Goal: Task Accomplishment & Management: Manage account settings

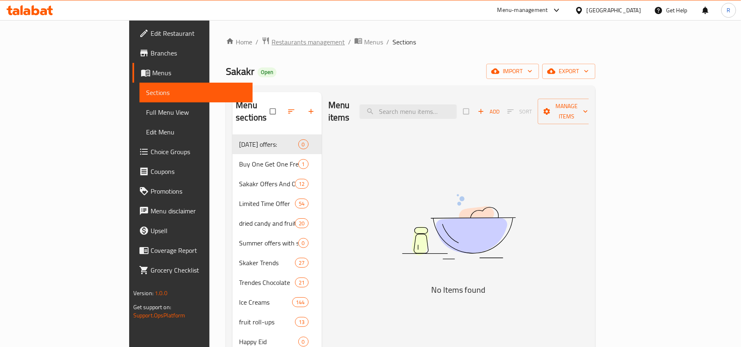
click at [272, 42] on span "Restaurants management" at bounding box center [308, 42] width 73 height 10
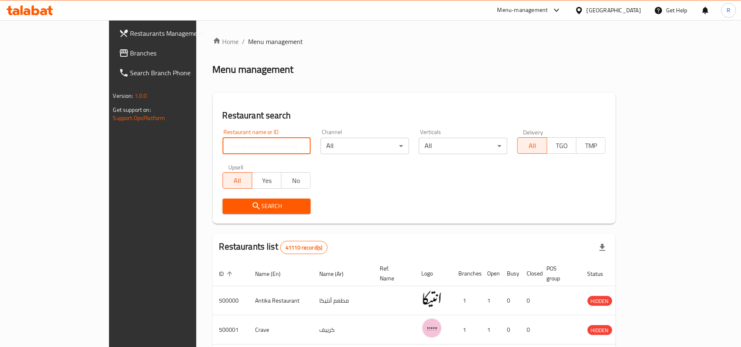
paste input "509581"
type input "509581"
click at [229, 202] on span "Search" at bounding box center [266, 206] width 75 height 10
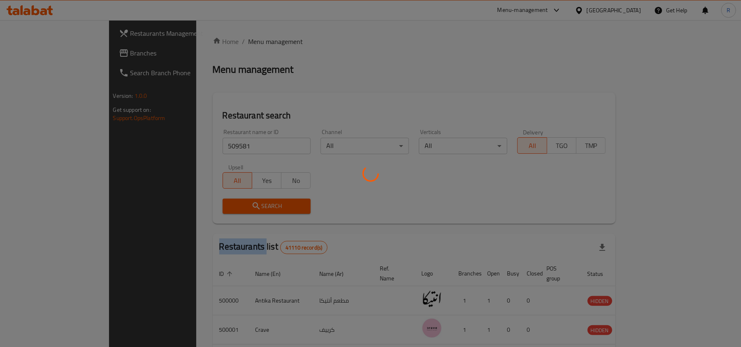
click at [223, 202] on div at bounding box center [370, 173] width 741 height 347
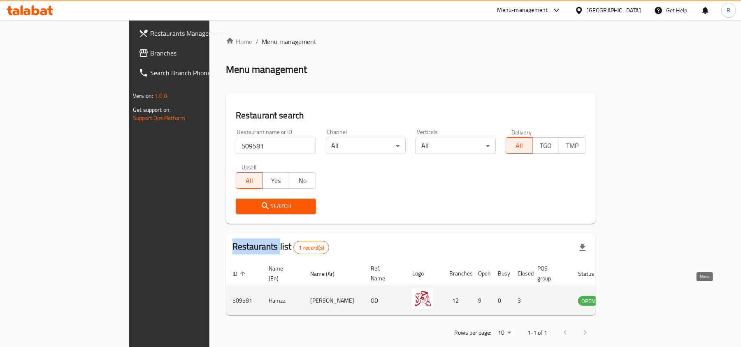
click at [631, 298] on icon "enhanced table" at bounding box center [626, 301] width 9 height 7
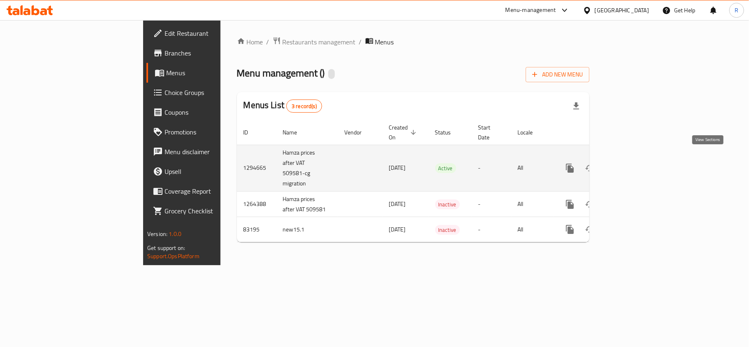
click at [639, 161] on link "enhanced table" at bounding box center [630, 168] width 20 height 20
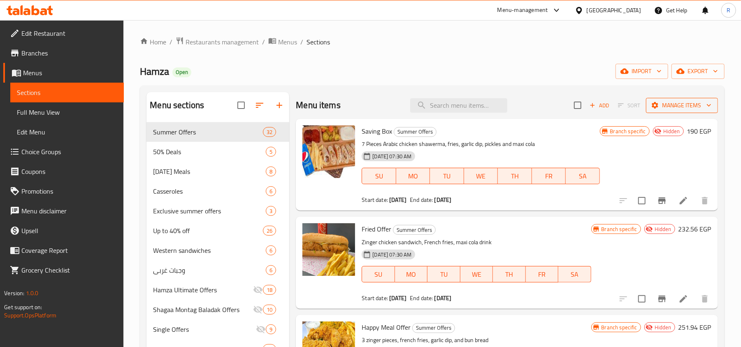
click at [678, 103] on span "Manage items" at bounding box center [682, 105] width 59 height 10
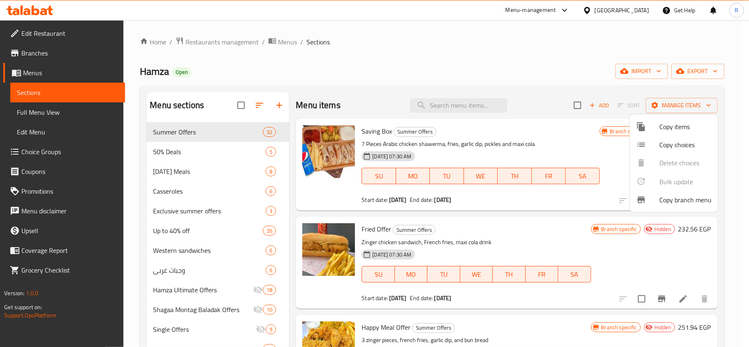
click at [565, 46] on div at bounding box center [374, 173] width 749 height 347
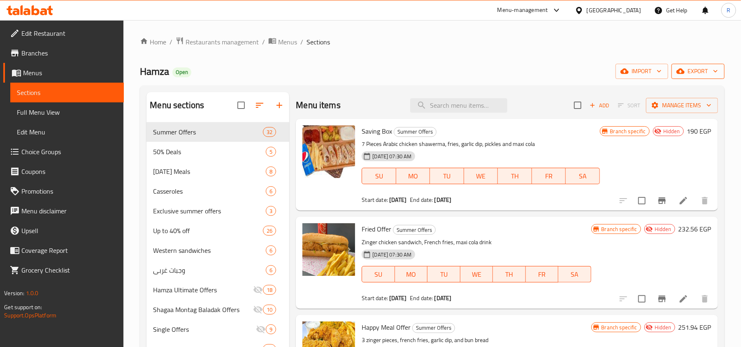
click at [681, 75] on icon "button" at bounding box center [680, 71] width 8 height 8
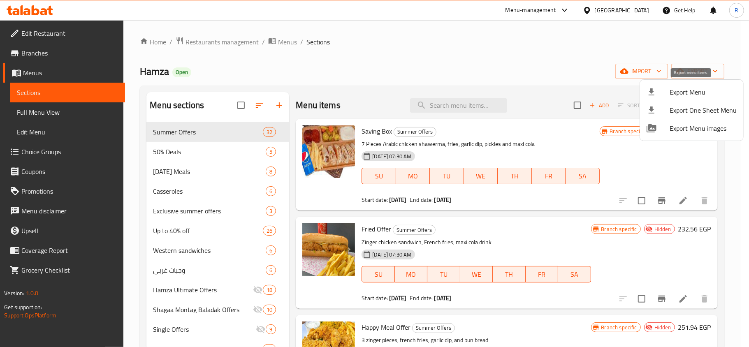
click at [676, 99] on li "Export Menu" at bounding box center [691, 92] width 103 height 18
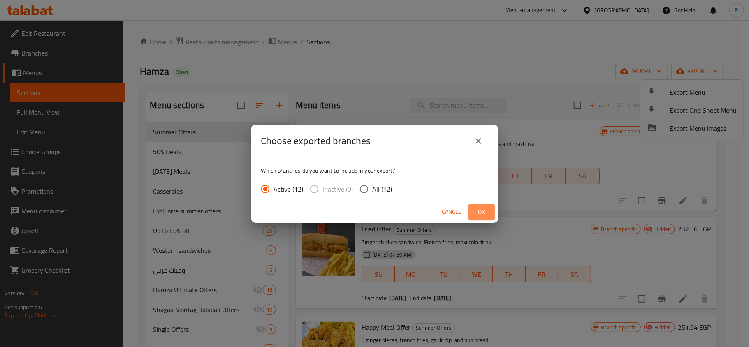
click at [489, 211] on button "Ok" at bounding box center [482, 211] width 26 height 15
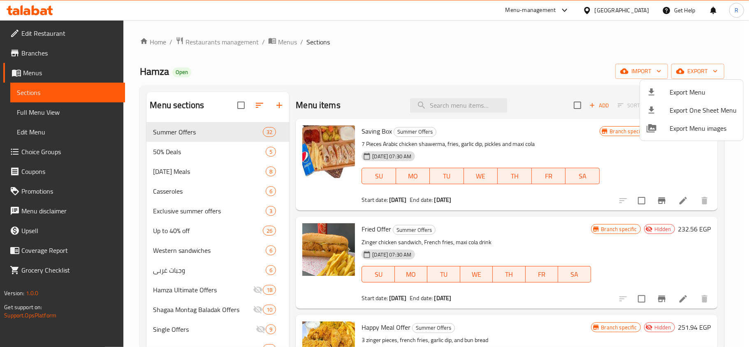
click at [500, 72] on div at bounding box center [374, 173] width 749 height 347
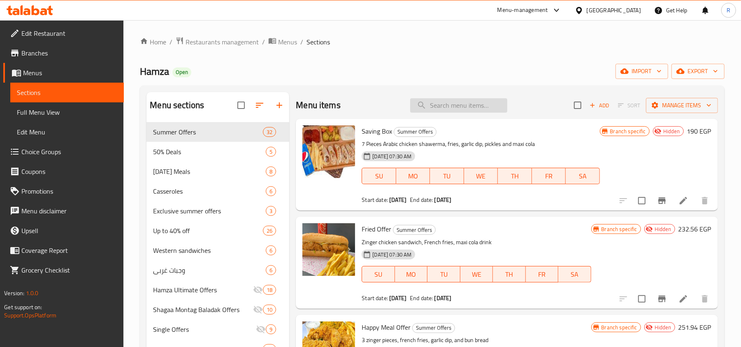
paste input "School Offer 1"
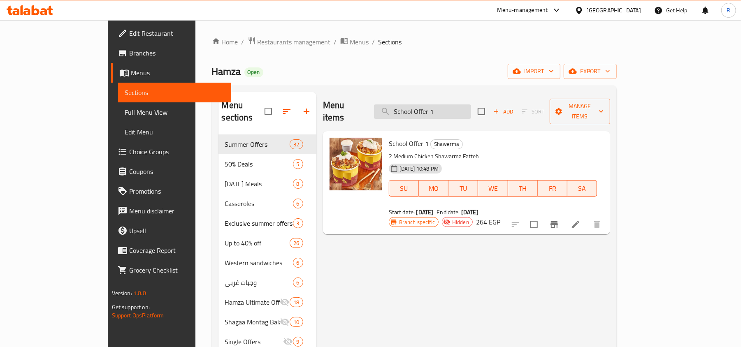
click at [458, 105] on input "School Offer 1" at bounding box center [422, 112] width 97 height 14
paste input "2"
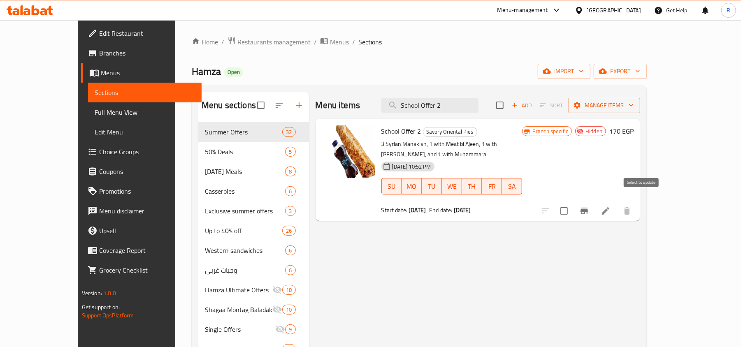
type input "School Offer 2"
click at [573, 202] on input "checkbox" at bounding box center [563, 210] width 17 height 17
checkbox input "true"
click at [634, 107] on span "Manage items" at bounding box center [604, 105] width 59 height 10
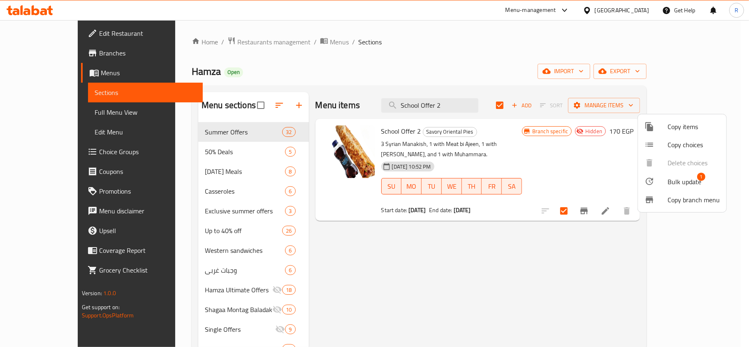
click at [689, 183] on span "Bulk update" at bounding box center [685, 182] width 34 height 10
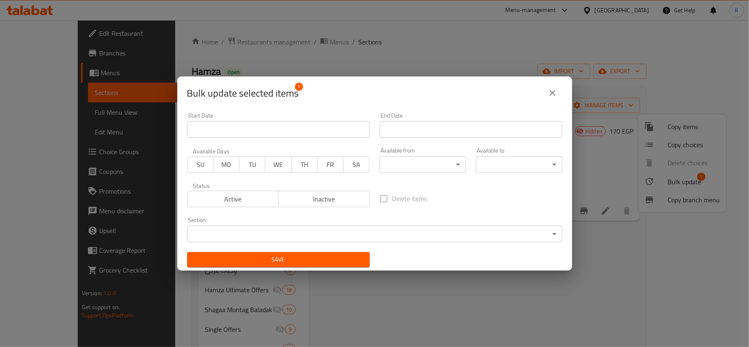
click at [257, 203] on span "Active" at bounding box center [233, 199] width 85 height 12
click at [304, 259] on span "Save" at bounding box center [279, 260] width 170 height 10
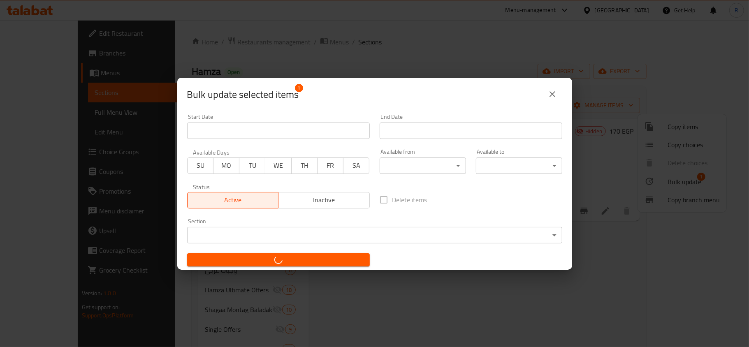
checkbox input "false"
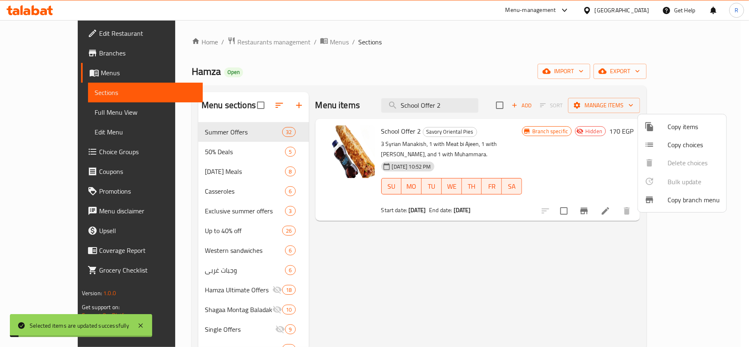
click at [651, 262] on div at bounding box center [374, 173] width 749 height 347
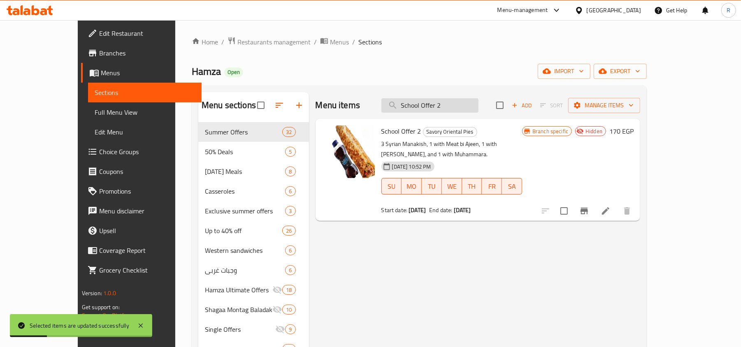
click at [472, 109] on input "School Offer 2" at bounding box center [429, 105] width 97 height 14
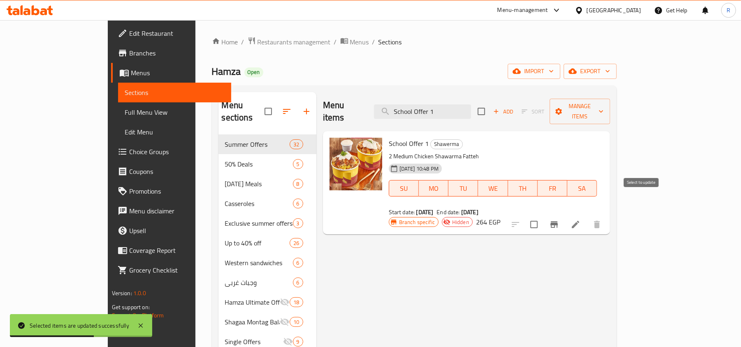
type input "School Offer 1"
click at [543, 216] on input "checkbox" at bounding box center [533, 224] width 17 height 17
checkbox input "true"
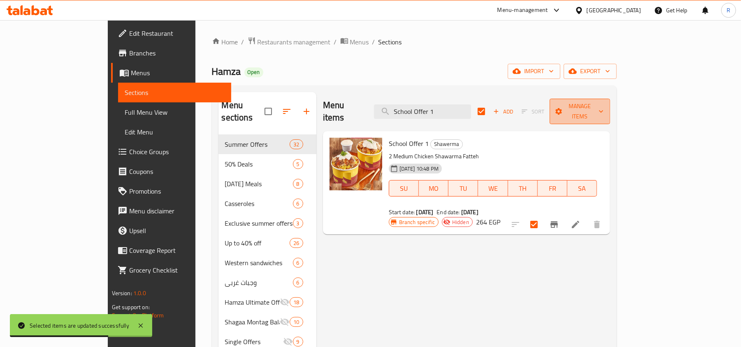
click at [604, 107] on span "Manage items" at bounding box center [580, 111] width 48 height 21
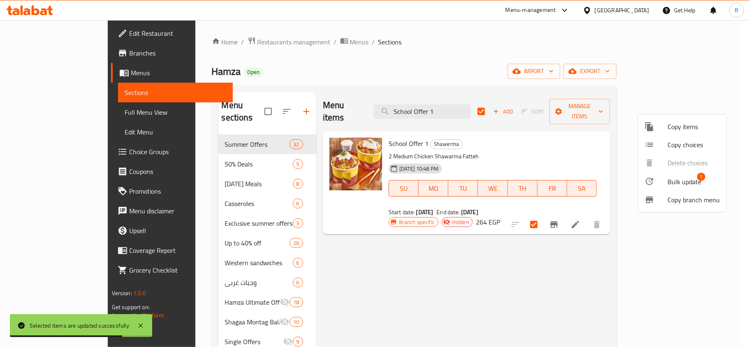
click at [676, 177] on span "Bulk update" at bounding box center [685, 182] width 34 height 10
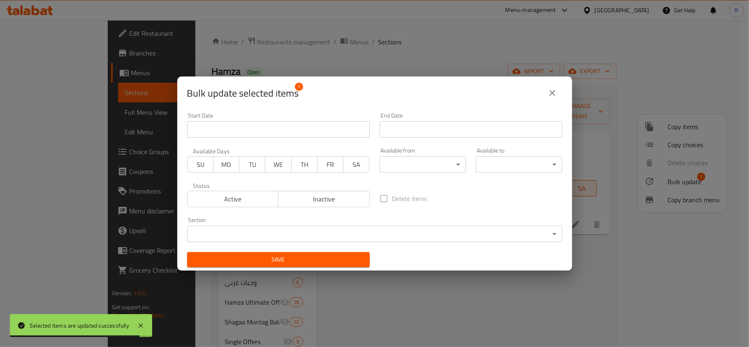
click at [263, 197] on span "Active" at bounding box center [233, 199] width 85 height 12
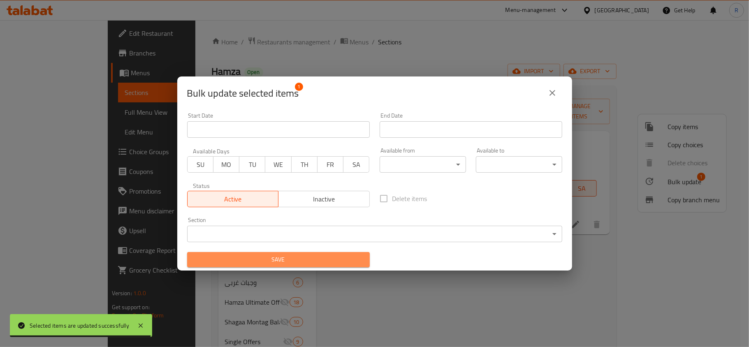
click at [295, 265] on button "Save" at bounding box center [278, 259] width 183 height 15
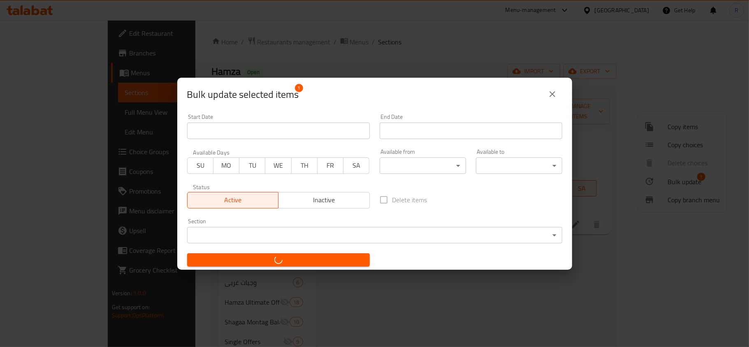
checkbox input "false"
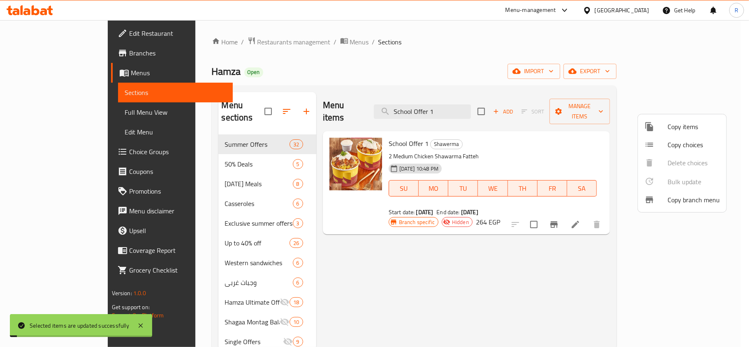
click at [586, 252] on div at bounding box center [374, 173] width 749 height 347
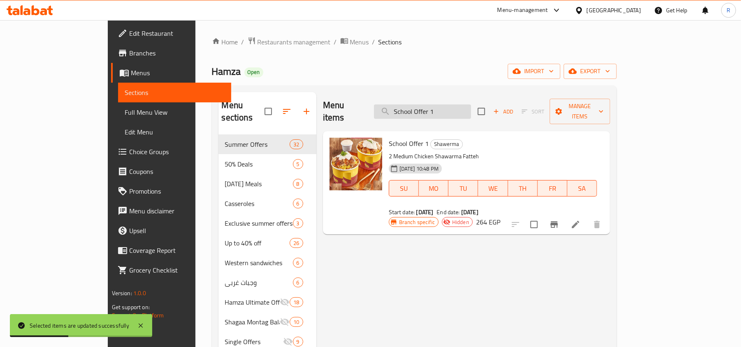
click at [471, 106] on input "School Offer 1" at bounding box center [422, 112] width 97 height 14
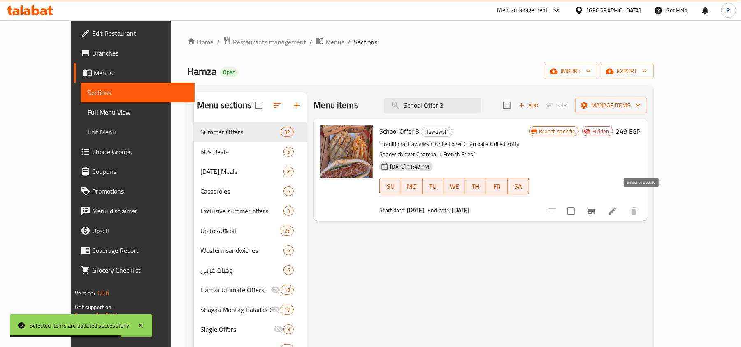
type input "School Offer 3"
click at [580, 202] on input "checkbox" at bounding box center [570, 210] width 17 height 17
checkbox input "true"
click at [641, 106] on span "Manage items" at bounding box center [611, 105] width 59 height 10
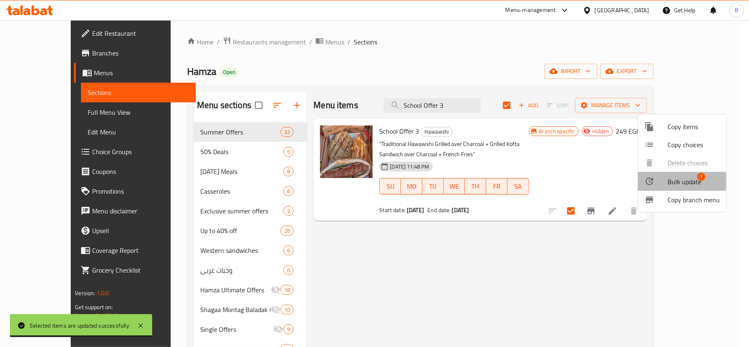
click at [674, 181] on span "Bulk update" at bounding box center [685, 182] width 34 height 10
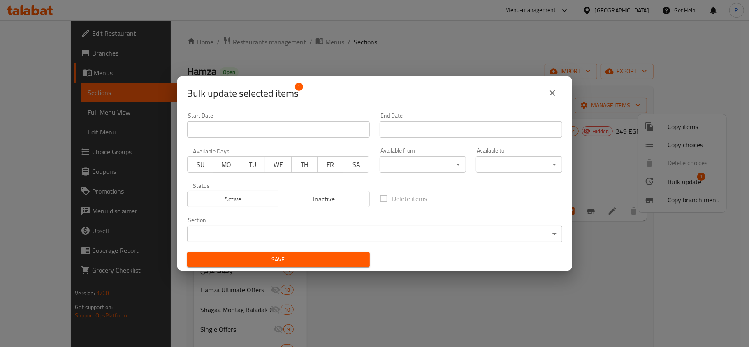
click at [258, 191] on button "Active" at bounding box center [233, 199] width 92 height 16
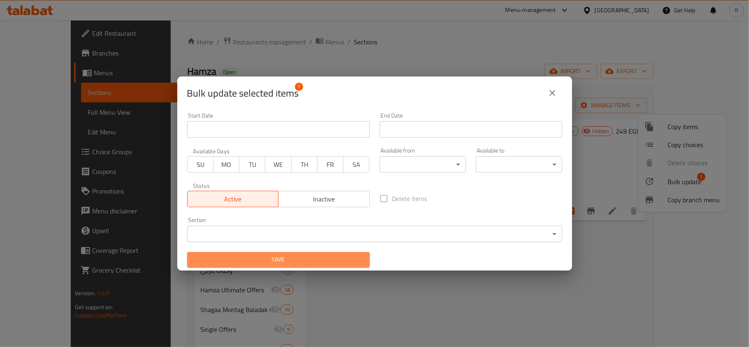
drag, startPoint x: 308, startPoint y: 256, endPoint x: 342, endPoint y: 260, distance: 34.9
click at [308, 256] on span "Save" at bounding box center [279, 260] width 170 height 10
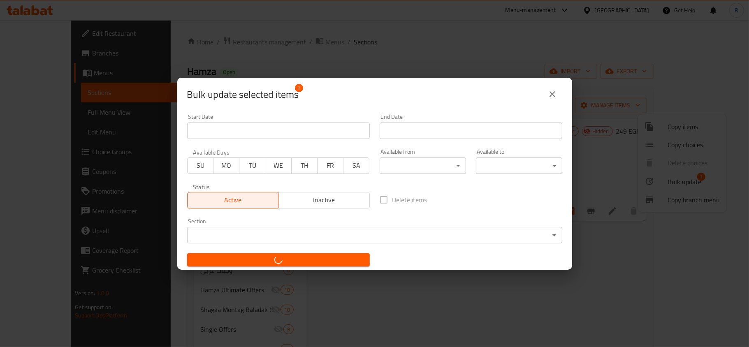
checkbox input "false"
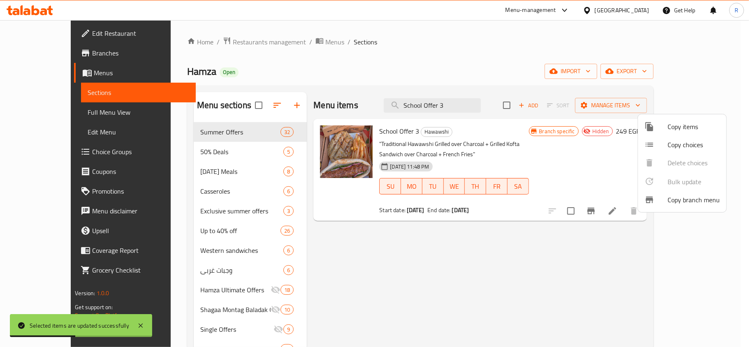
click at [469, 107] on div at bounding box center [374, 173] width 749 height 347
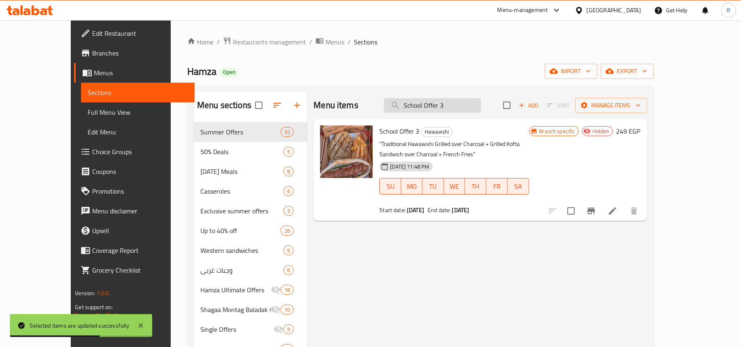
click at [466, 107] on input "School Offer 3" at bounding box center [432, 105] width 97 height 14
type input "School Offer 4"
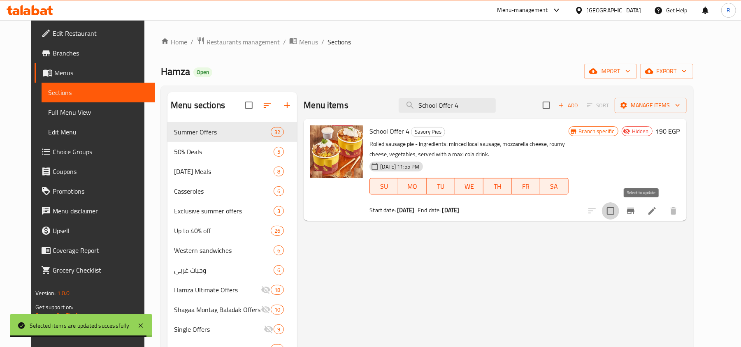
click at [619, 209] on input "checkbox" at bounding box center [610, 210] width 17 height 17
checkbox input "true"
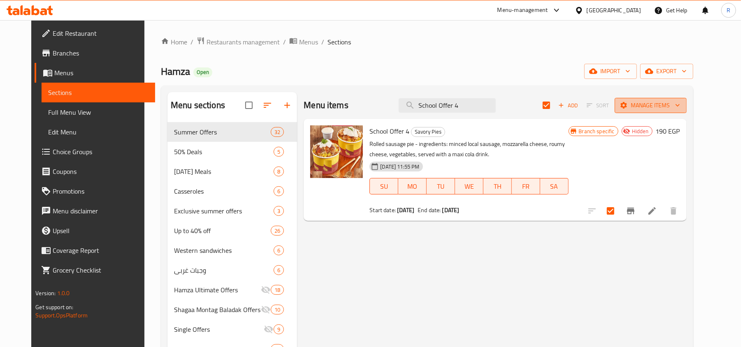
click at [676, 108] on span "Manage items" at bounding box center [650, 105] width 59 height 10
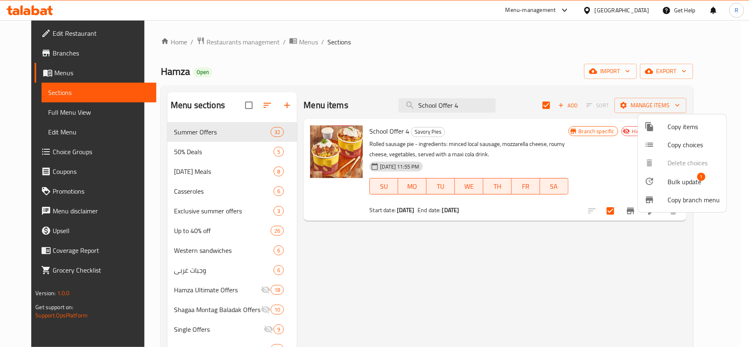
click at [685, 181] on span "Bulk update" at bounding box center [685, 182] width 34 height 10
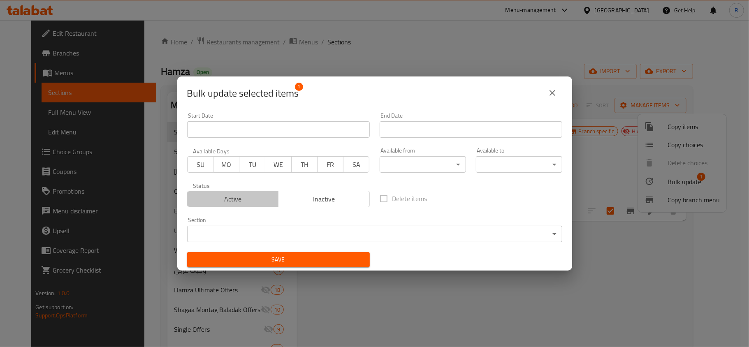
click at [258, 195] on span "Active" at bounding box center [233, 199] width 85 height 12
click at [289, 258] on span "Save" at bounding box center [279, 260] width 170 height 10
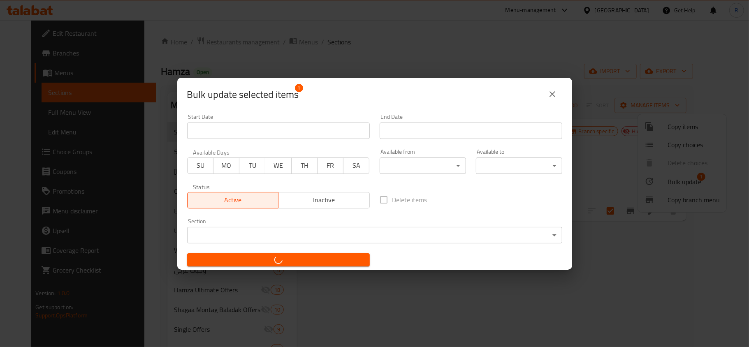
checkbox input "false"
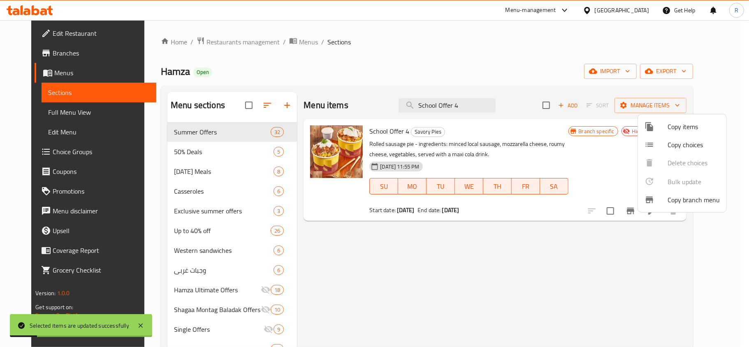
click at [481, 103] on div at bounding box center [374, 173] width 749 height 347
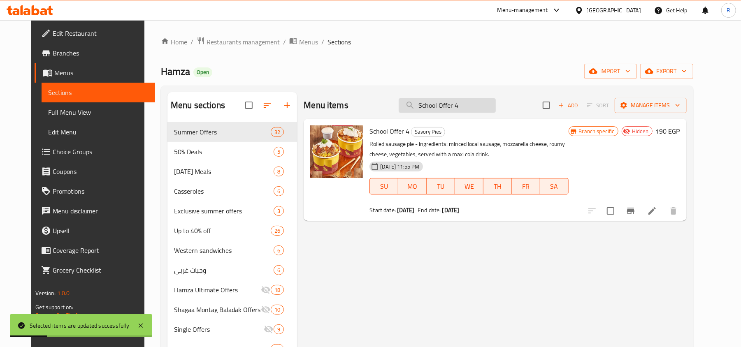
click at [469, 108] on input "School Offer 4" at bounding box center [447, 105] width 97 height 14
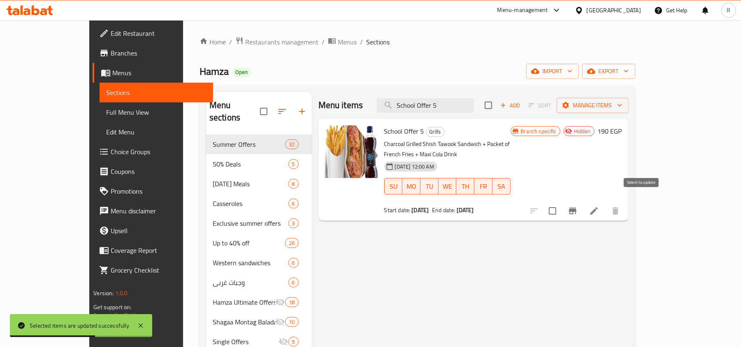
type input "School Offer 5"
click at [561, 202] on input "checkbox" at bounding box center [552, 210] width 17 height 17
checkbox input "true"
click at [622, 109] on span "Manage items" at bounding box center [592, 105] width 59 height 10
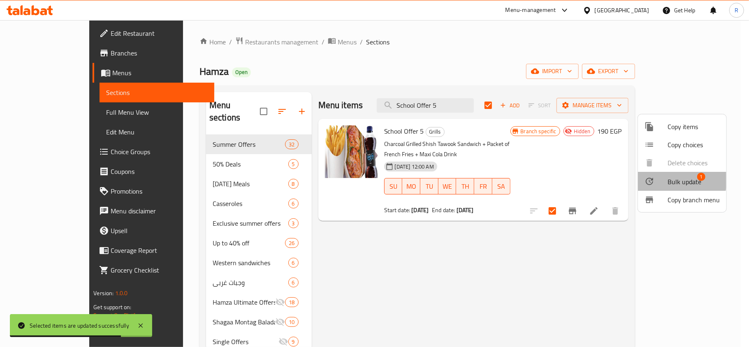
click at [668, 178] on span "Bulk update" at bounding box center [685, 182] width 34 height 10
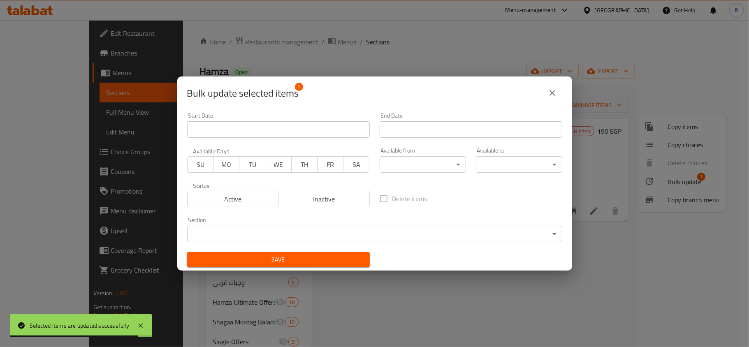
drag, startPoint x: 253, startPoint y: 210, endPoint x: 253, endPoint y: 200, distance: 9.9
click at [253, 209] on div "Status Active Inactive" at bounding box center [278, 195] width 193 height 35
click at [254, 200] on span "Active" at bounding box center [233, 199] width 85 height 12
click at [313, 258] on span "Save" at bounding box center [279, 260] width 170 height 10
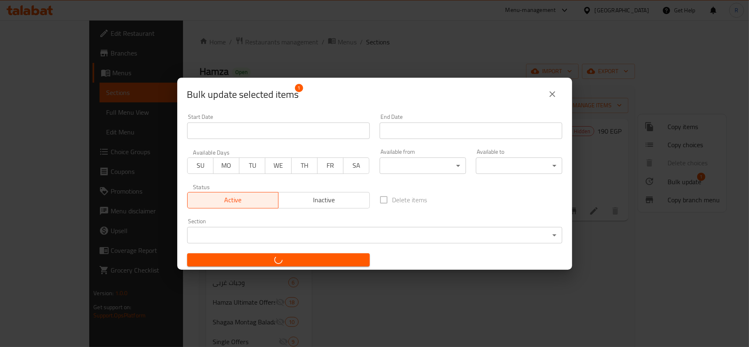
checkbox input "false"
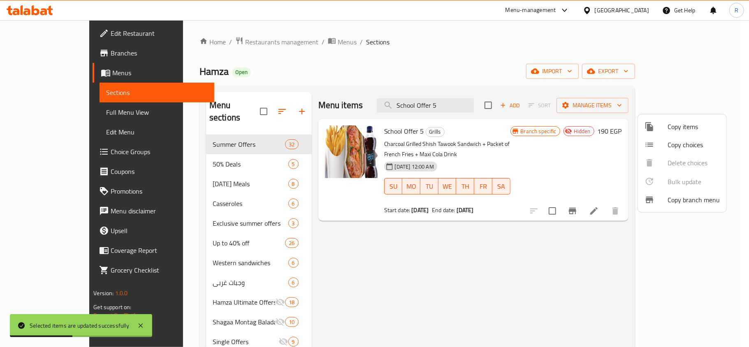
click at [474, 104] on div at bounding box center [374, 173] width 749 height 347
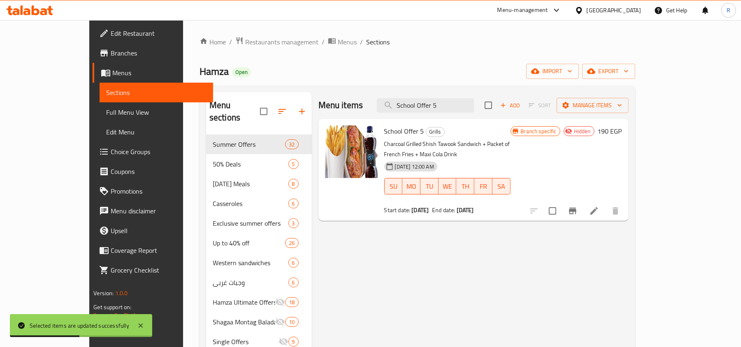
click at [474, 104] on input "School Offer 5" at bounding box center [425, 105] width 97 height 14
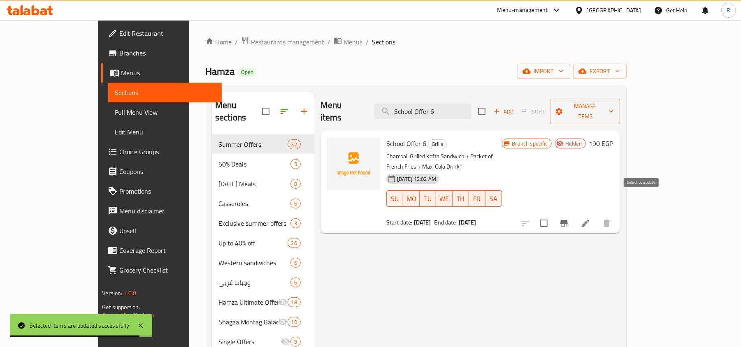
type input "School Offer 6"
click at [553, 215] on input "checkbox" at bounding box center [543, 223] width 17 height 17
checkbox input "true"
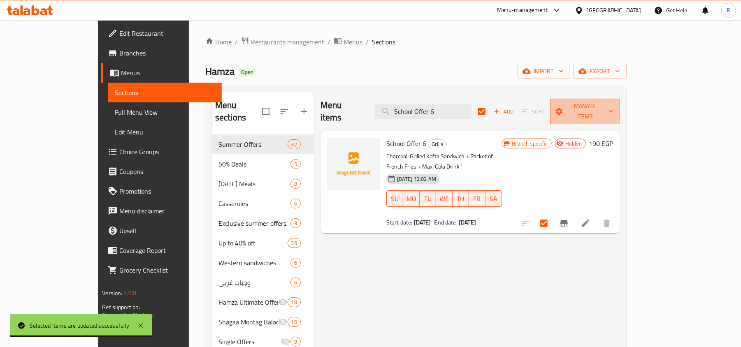
click at [620, 100] on button "Manage items" at bounding box center [585, 112] width 70 height 26
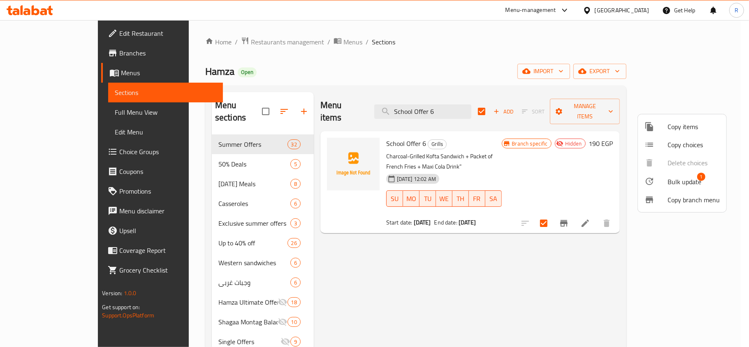
click at [673, 178] on span "Bulk update" at bounding box center [685, 182] width 34 height 10
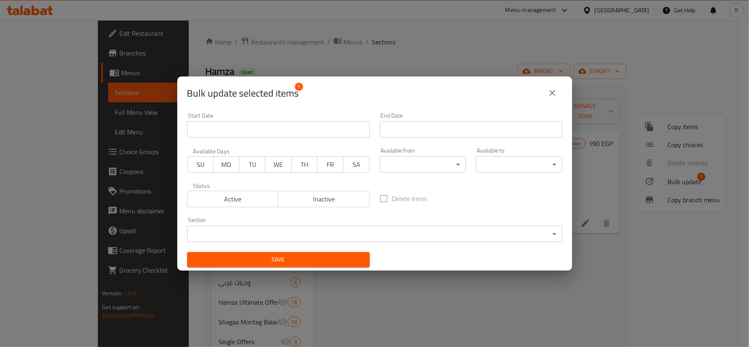
click at [227, 193] on span "Active" at bounding box center [233, 199] width 85 height 12
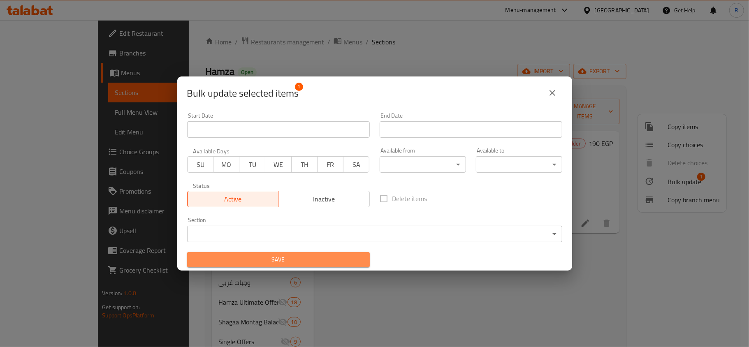
click at [313, 258] on span "Save" at bounding box center [279, 260] width 170 height 10
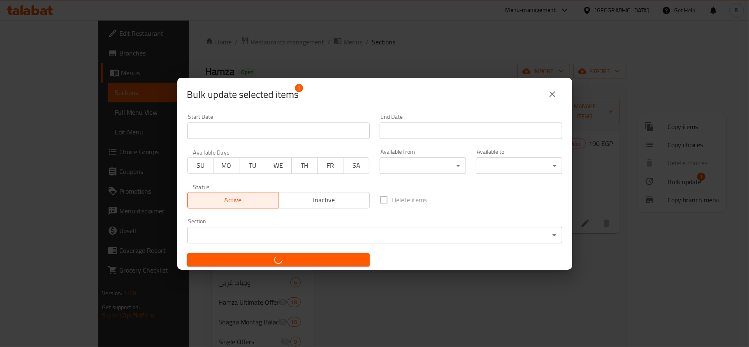
checkbox input "false"
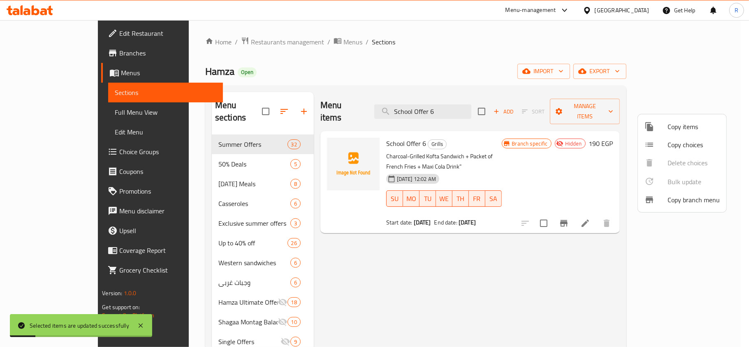
click at [466, 100] on div at bounding box center [374, 173] width 749 height 347
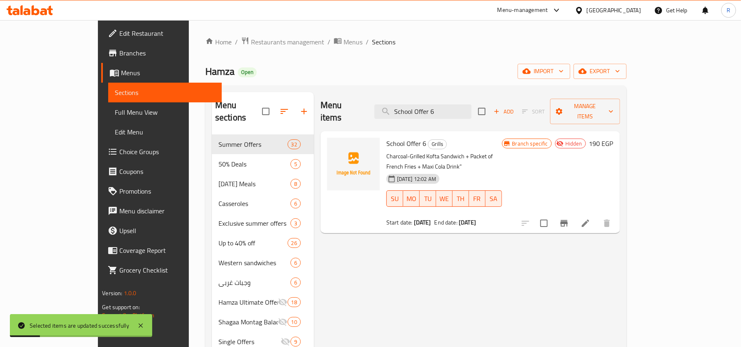
click at [466, 105] on input "School Offer 6" at bounding box center [422, 112] width 97 height 14
paste input "avings Box Offer"
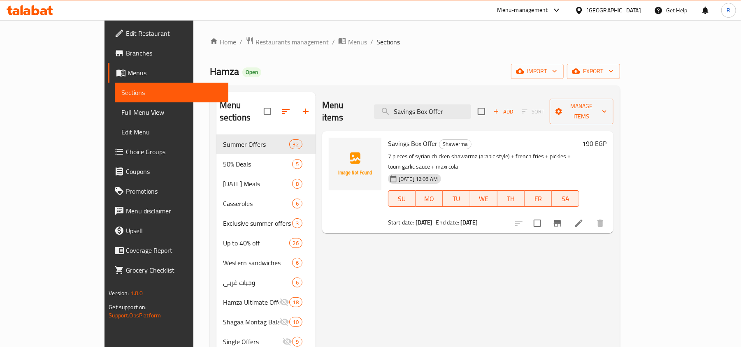
click at [471, 105] on input "Savings Box Offer" at bounding box center [422, 112] width 97 height 14
paste input "Hamza Special Box"
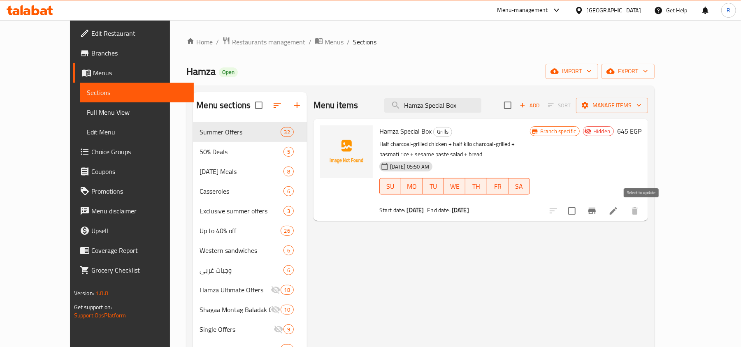
type input "Hamza Special Box"
click at [581, 212] on input "checkbox" at bounding box center [571, 210] width 17 height 17
checkbox input "true"
click at [641, 109] on span "Manage items" at bounding box center [612, 105] width 59 height 10
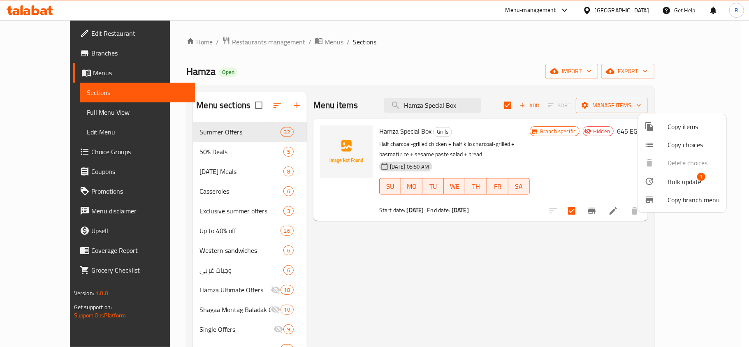
click at [662, 180] on div at bounding box center [656, 182] width 23 height 10
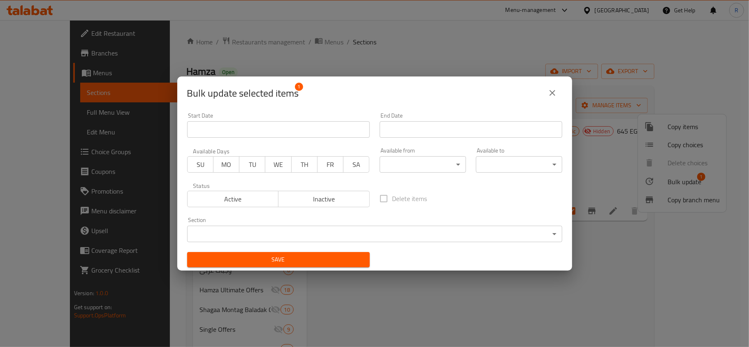
drag, startPoint x: 247, startPoint y: 203, endPoint x: 256, endPoint y: 216, distance: 15.6
click at [247, 202] on span "Active" at bounding box center [233, 199] width 85 height 12
click at [305, 263] on span "Save" at bounding box center [279, 260] width 170 height 10
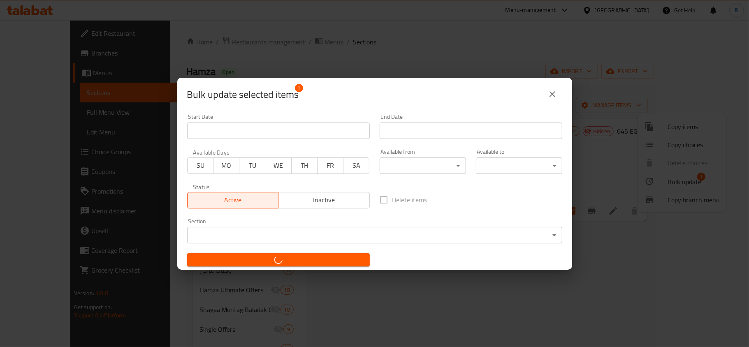
checkbox input "false"
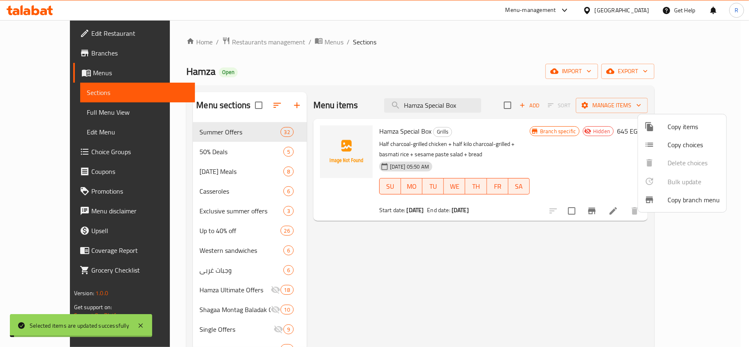
click at [580, 248] on div at bounding box center [374, 173] width 749 height 347
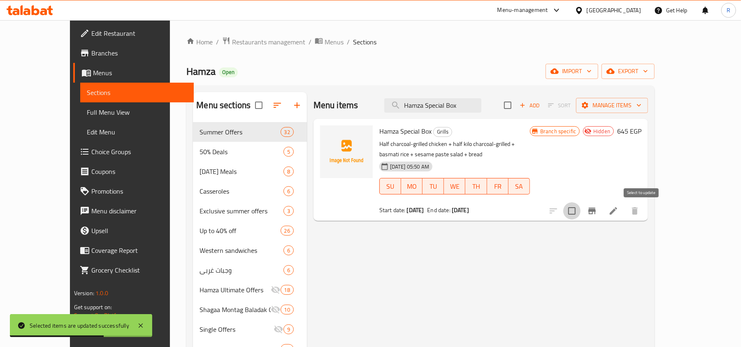
click at [581, 211] on input "checkbox" at bounding box center [571, 210] width 17 height 17
checkbox input "true"
click at [648, 100] on button "Manage items" at bounding box center [612, 105] width 72 height 15
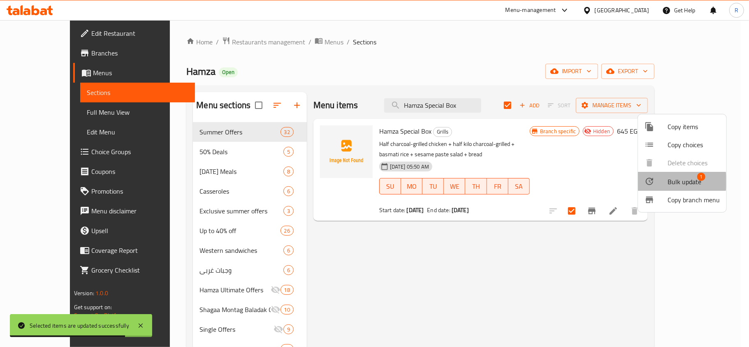
click at [676, 181] on span "Bulk update" at bounding box center [685, 182] width 34 height 10
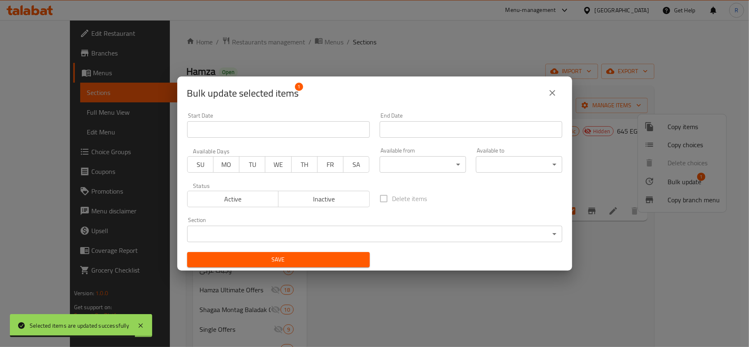
click at [247, 203] on span "Active" at bounding box center [233, 199] width 85 height 12
click at [297, 263] on span "Save" at bounding box center [279, 260] width 170 height 10
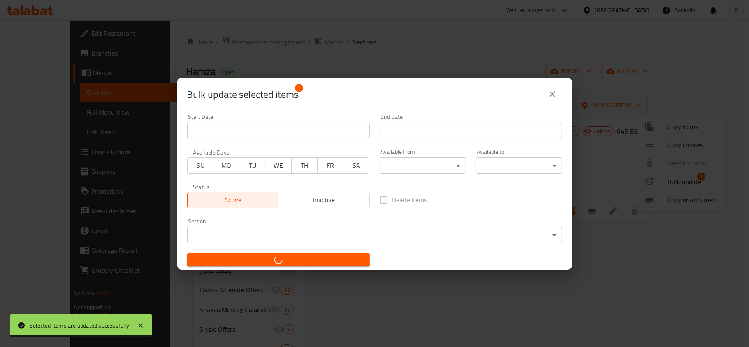
checkbox input "false"
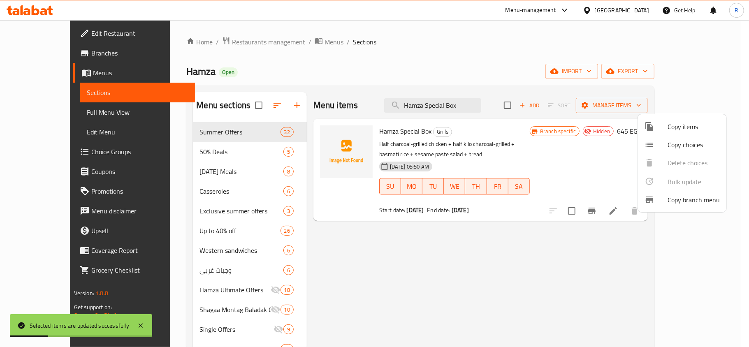
click at [530, 247] on div at bounding box center [374, 173] width 749 height 347
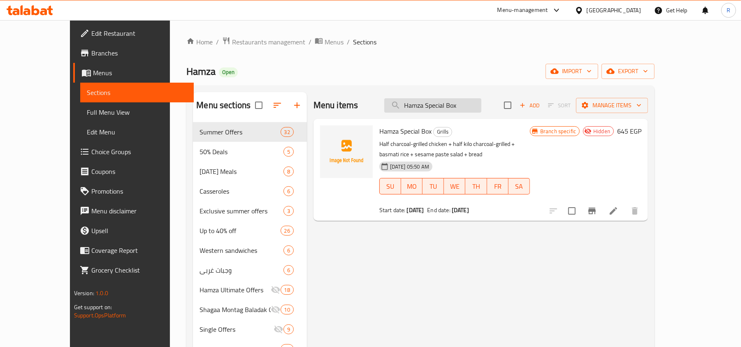
click at [467, 109] on input "Hamza Special Box" at bounding box center [432, 105] width 97 height 14
paste input "School Offer 1"
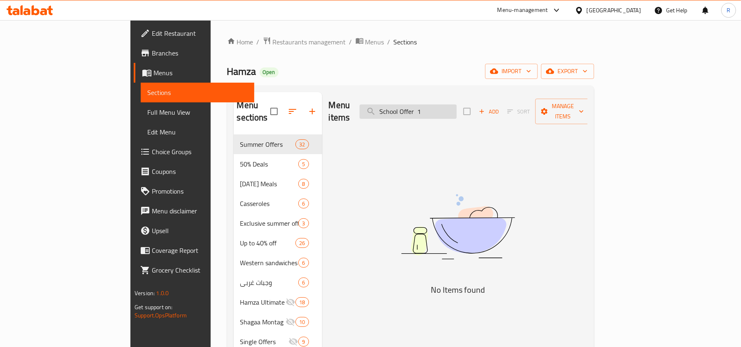
click at [457, 109] on input "School Offer 1" at bounding box center [408, 112] width 97 height 14
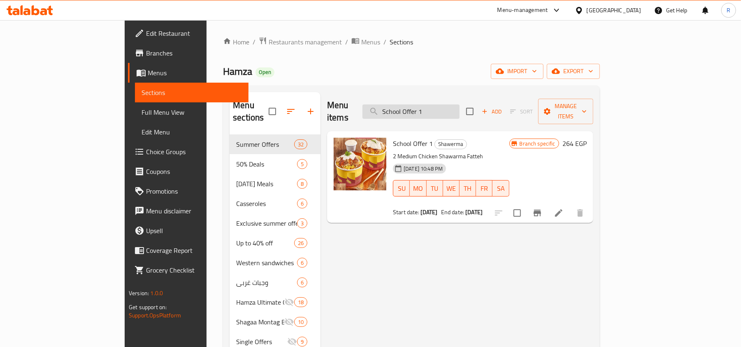
click at [460, 108] on input "School Offer 1" at bounding box center [410, 112] width 97 height 14
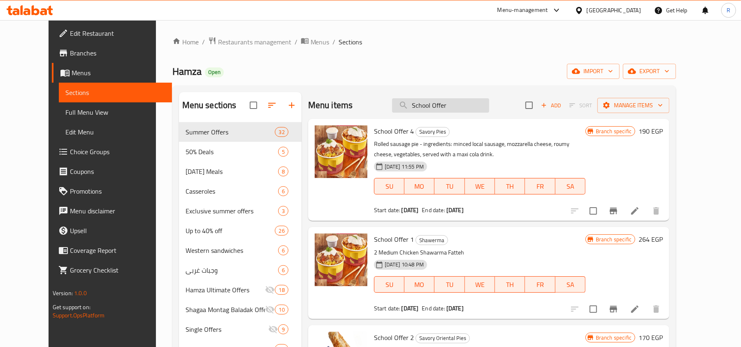
click at [487, 101] on input "School Offer" at bounding box center [440, 105] width 97 height 14
paste input "avings Box Offer"
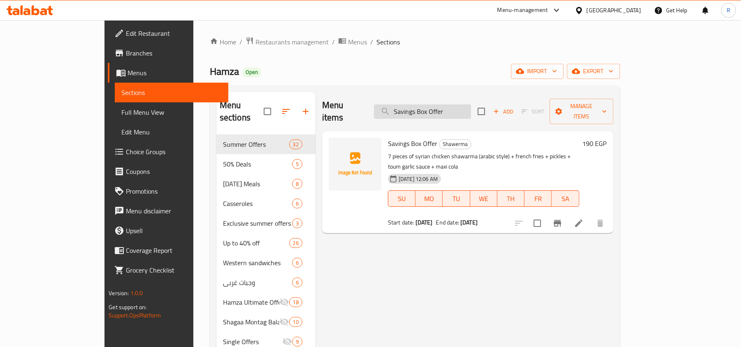
click at [453, 105] on input "Savings Box Offer" at bounding box center [422, 112] width 97 height 14
paste input "Hamza Special Box"
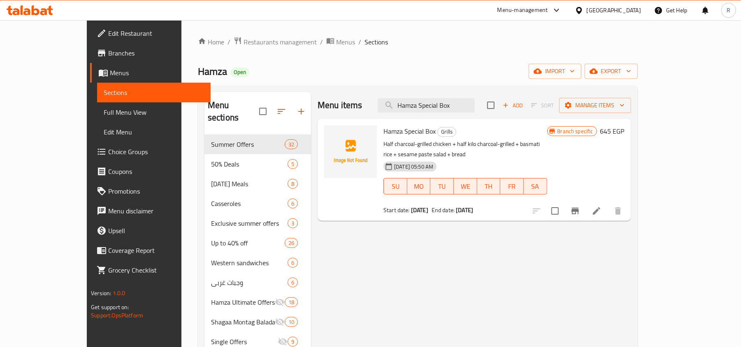
type input "Hamza Special Box"
click at [244, 42] on span "Restaurants management" at bounding box center [280, 42] width 73 height 10
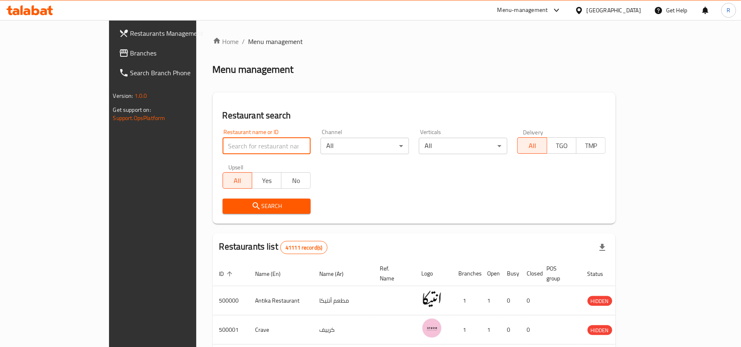
paste input "502519"
type input "502519"
click button "Search" at bounding box center [267, 206] width 88 height 15
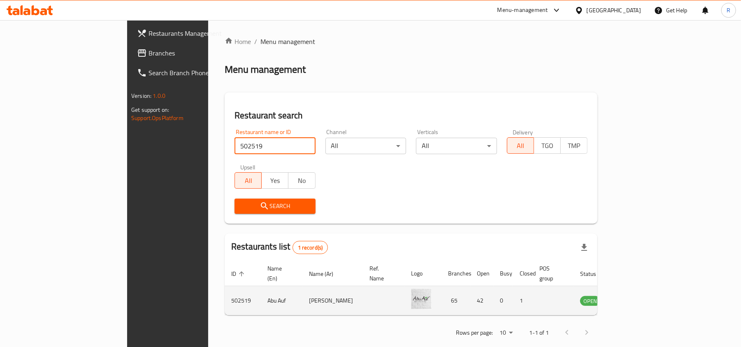
click at [261, 295] on td "Abu Auf" at bounding box center [282, 300] width 42 height 29
click at [261, 293] on td "Abu Auf" at bounding box center [282, 300] width 42 height 29
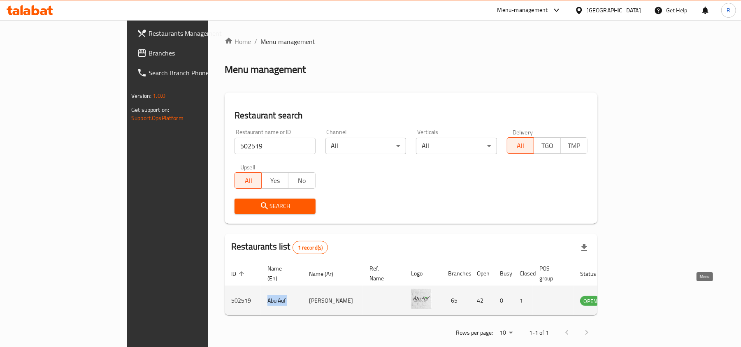
click at [633, 298] on icon "enhanced table" at bounding box center [628, 301] width 9 height 7
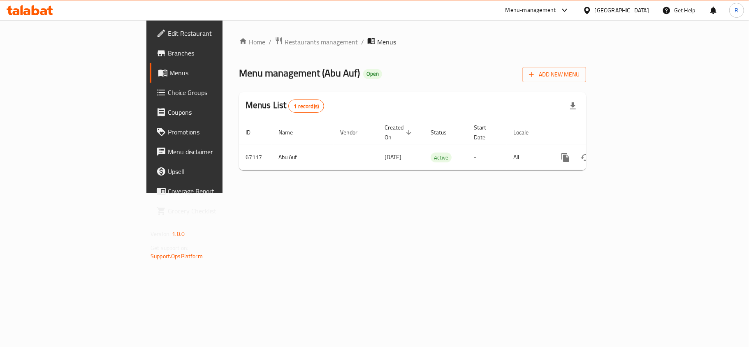
click at [168, 53] on span "Branches" at bounding box center [216, 53] width 97 height 10
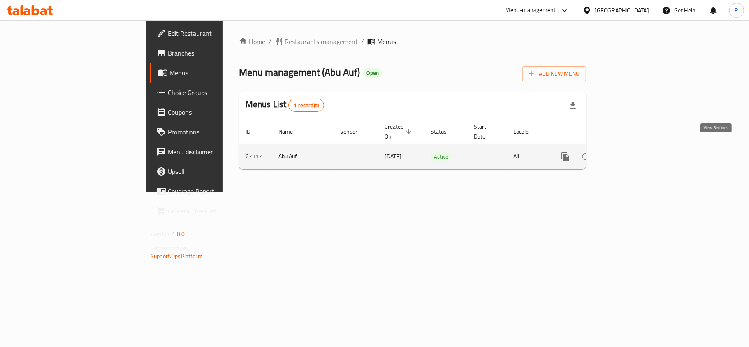
click at [630, 152] on icon "enhanced table" at bounding box center [625, 157] width 10 height 10
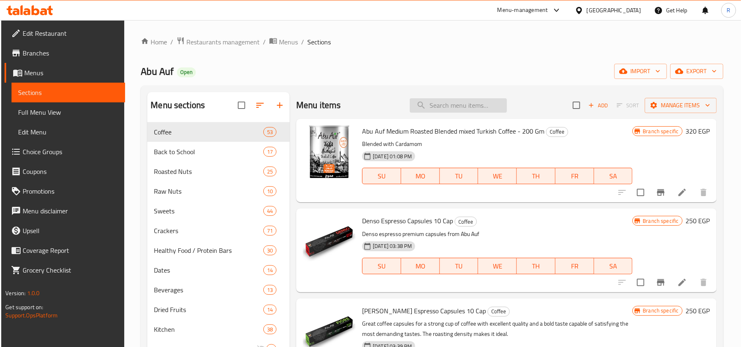
click at [456, 107] on input "search" at bounding box center [458, 105] width 97 height 14
paste input "Denso Espresso Capsules 10 Cap"
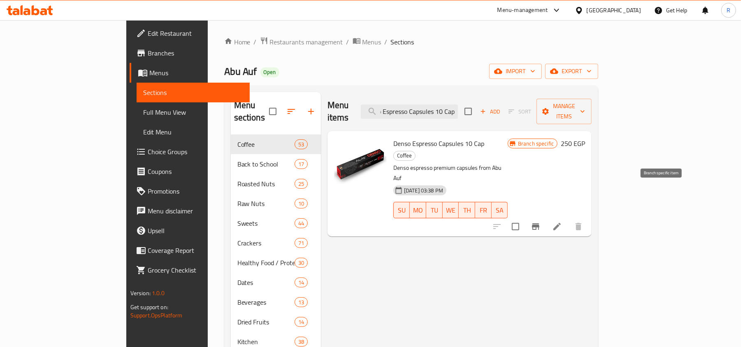
type input "Denso Espresso Capsules 10 Cap"
click at [541, 222] on icon "Branch-specific-item" at bounding box center [536, 227] width 10 height 10
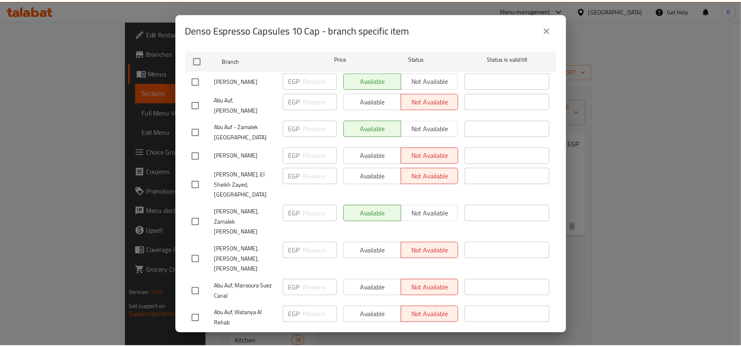
scroll to position [0, 0]
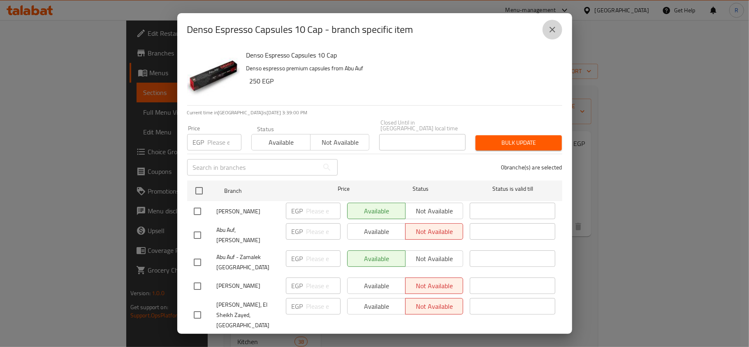
click at [551, 27] on icon "close" at bounding box center [553, 30] width 10 height 10
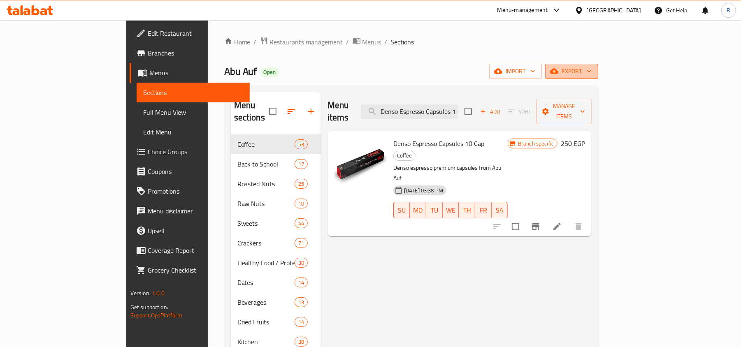
click at [592, 75] on span "export" at bounding box center [572, 71] width 40 height 10
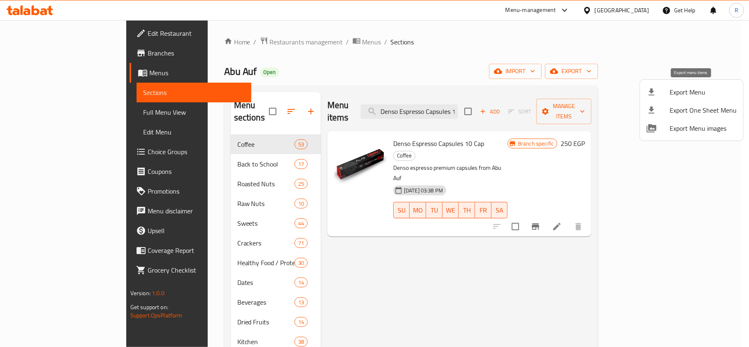
click at [671, 91] on span "Export Menu" at bounding box center [703, 92] width 67 height 10
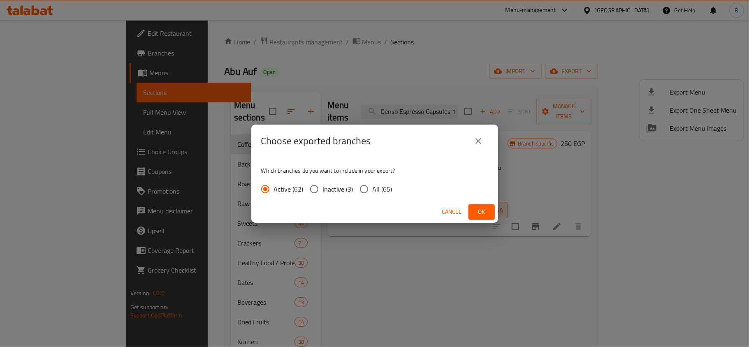
click at [490, 211] on button "Ok" at bounding box center [482, 211] width 26 height 15
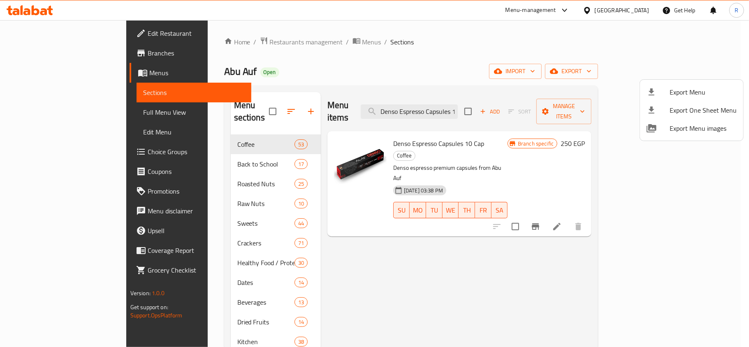
click at [665, 174] on div at bounding box center [374, 173] width 749 height 347
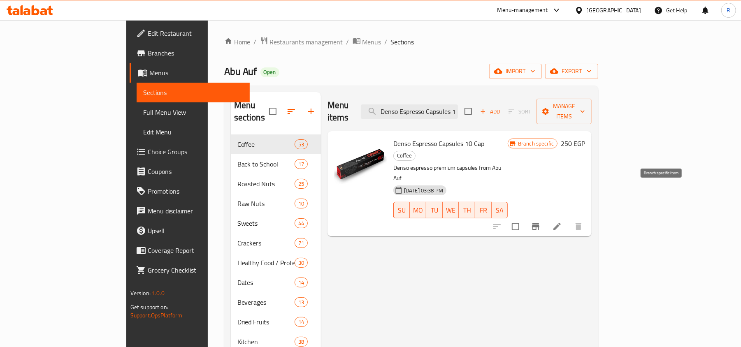
click at [539, 223] on icon "Branch-specific-item" at bounding box center [535, 226] width 7 height 7
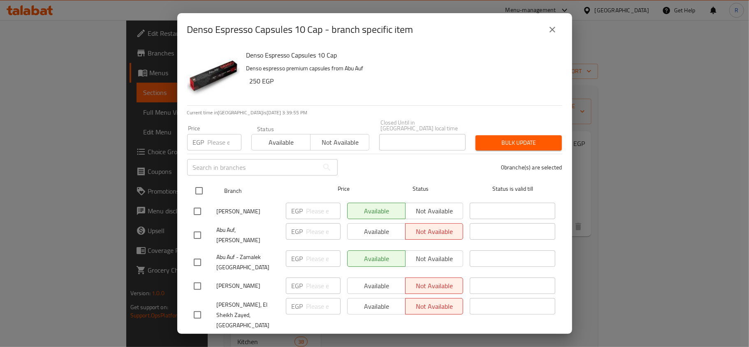
click at [201, 187] on input "checkbox" at bounding box center [199, 190] width 17 height 17
checkbox input "true"
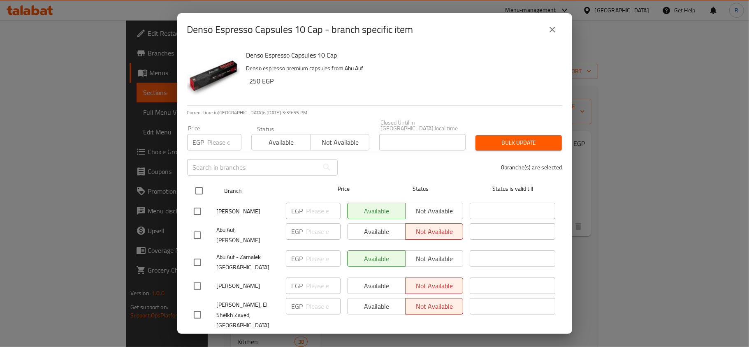
checkbox input "true"
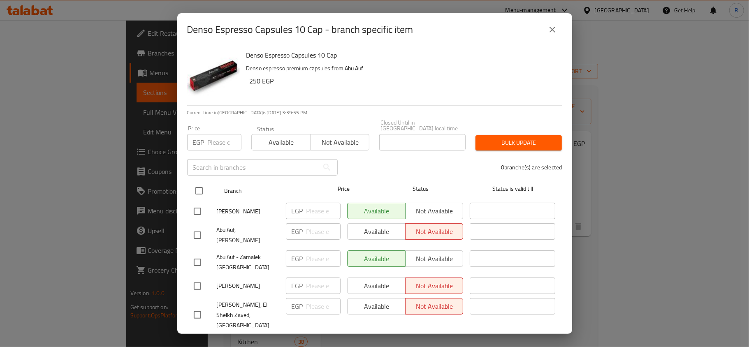
checkbox input "true"
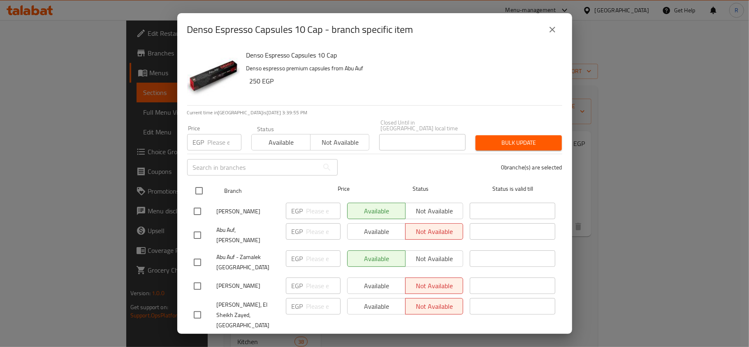
checkbox input "true"
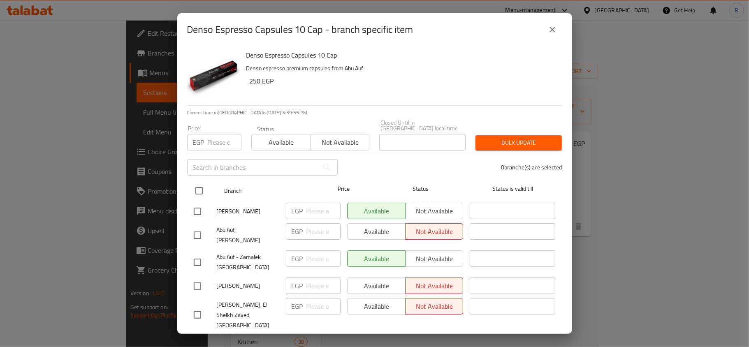
checkbox input "true"
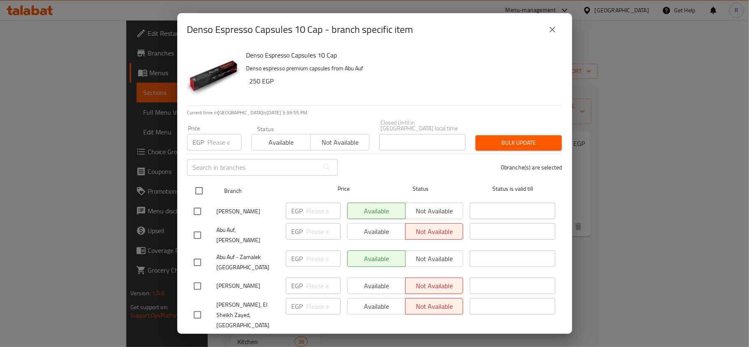
checkbox input "true"
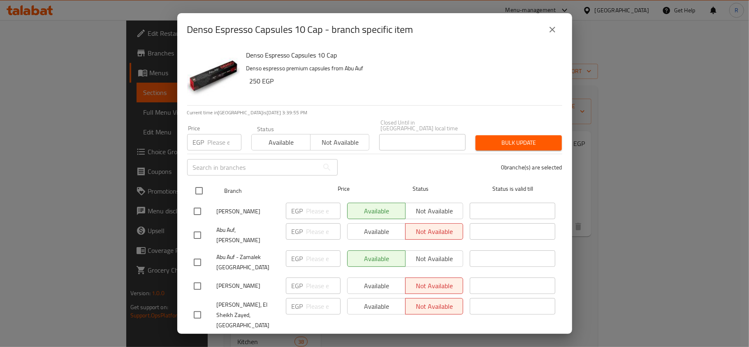
checkbox input "true"
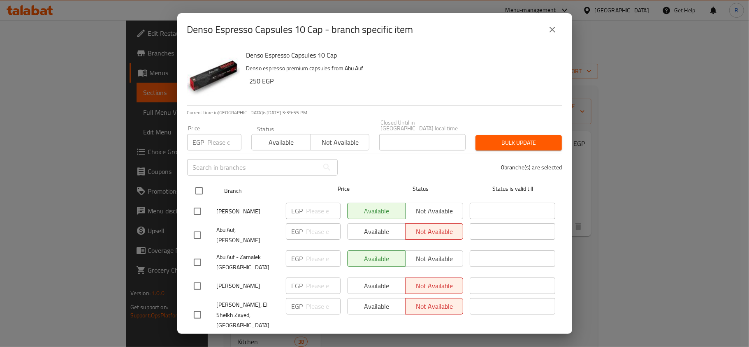
checkbox input "true"
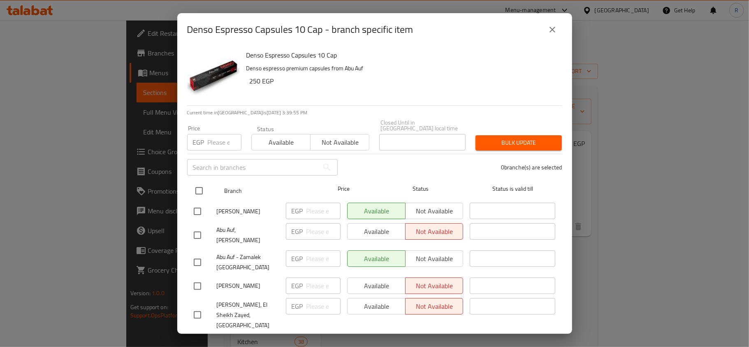
checkbox input "true"
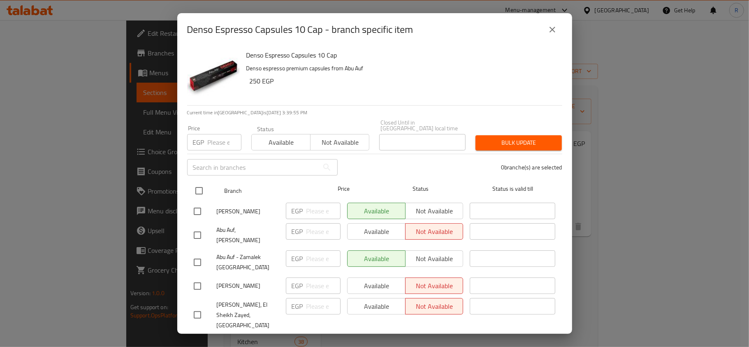
checkbox input "true"
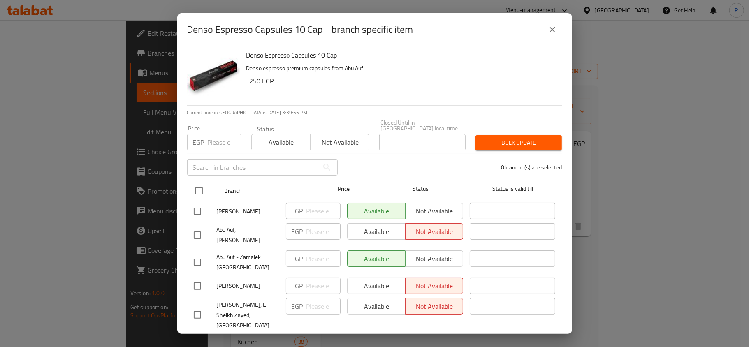
checkbox input "true"
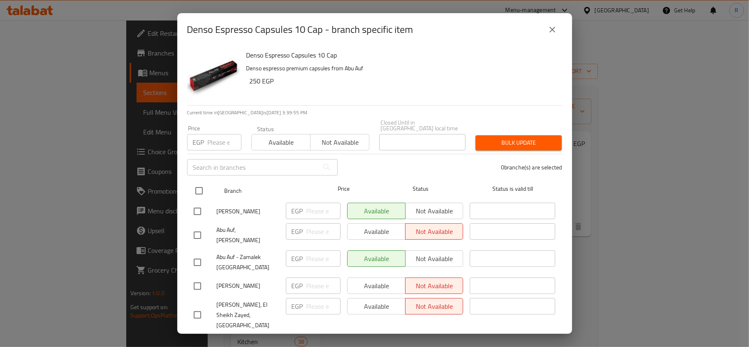
checkbox input "true"
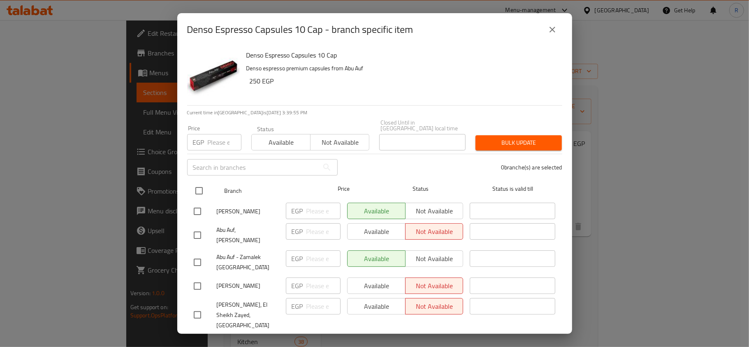
checkbox input "true"
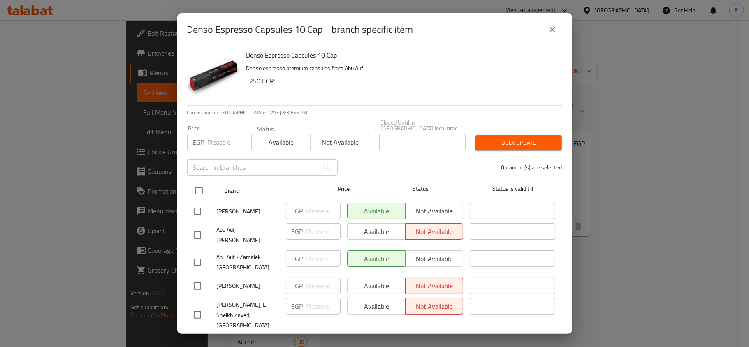
checkbox input "true"
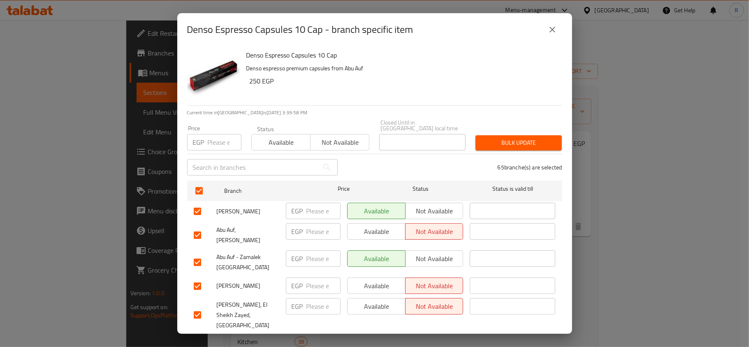
click at [221, 138] on input "number" at bounding box center [225, 142] width 34 height 16
type input "199"
click at [492, 135] on button "Bulk update" at bounding box center [519, 142] width 86 height 15
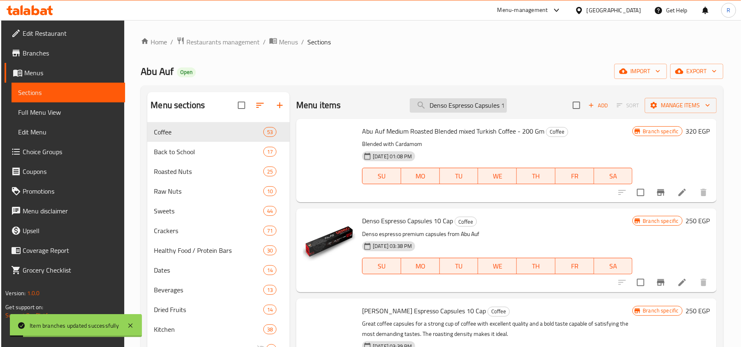
click at [458, 104] on input "Denso Espresso Capsules 10 Cap" at bounding box center [458, 105] width 97 height 14
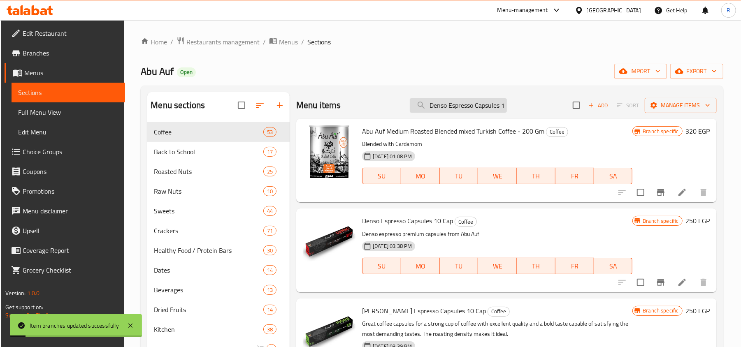
click at [458, 104] on input "Denso Espresso Capsules 10 Cap" at bounding box center [458, 105] width 97 height 14
paste input "Fiore"
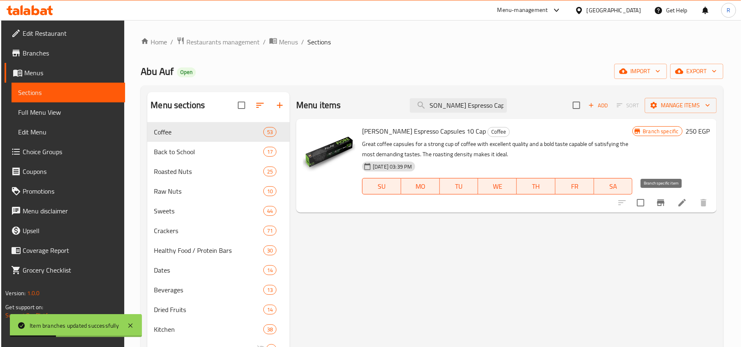
type input "[PERSON_NAME] Espresso Capsules 10 Cap"
click at [660, 204] on icon "Branch-specific-item" at bounding box center [660, 203] width 7 height 7
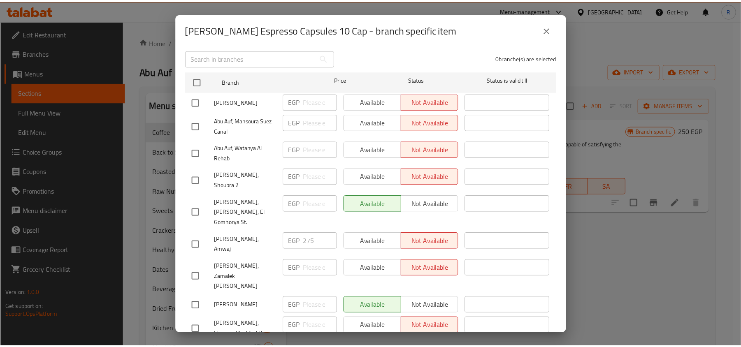
scroll to position [0, 0]
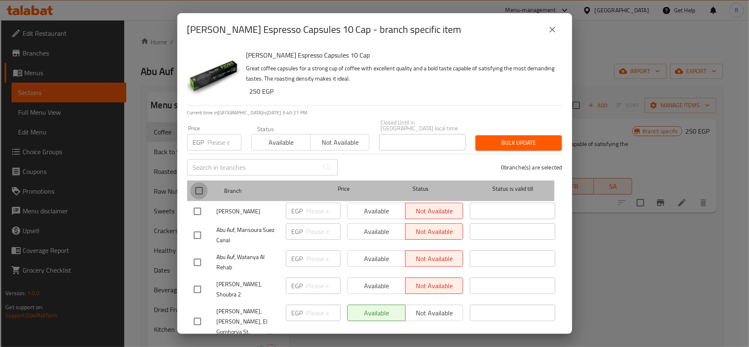
click at [203, 184] on input "checkbox" at bounding box center [199, 190] width 17 height 17
checkbox input "true"
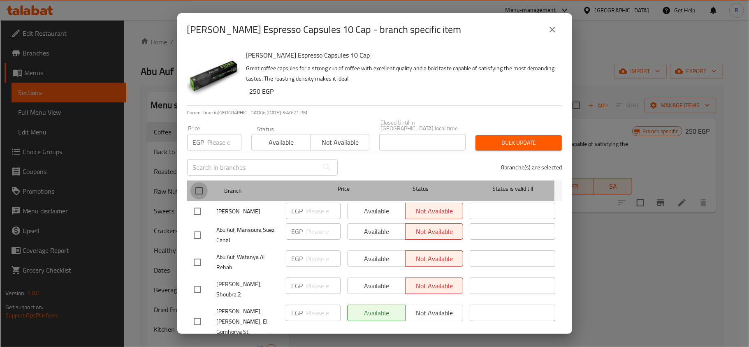
checkbox input "true"
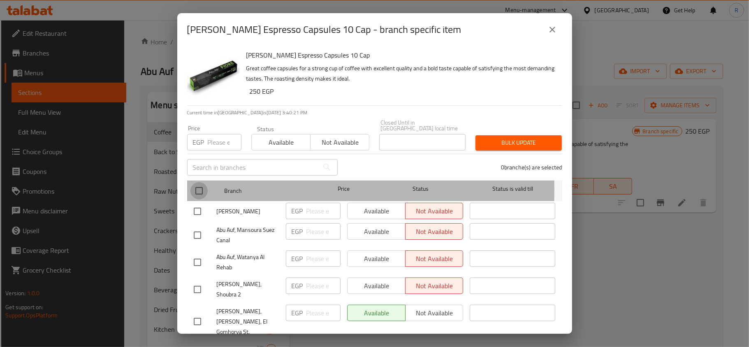
checkbox input "true"
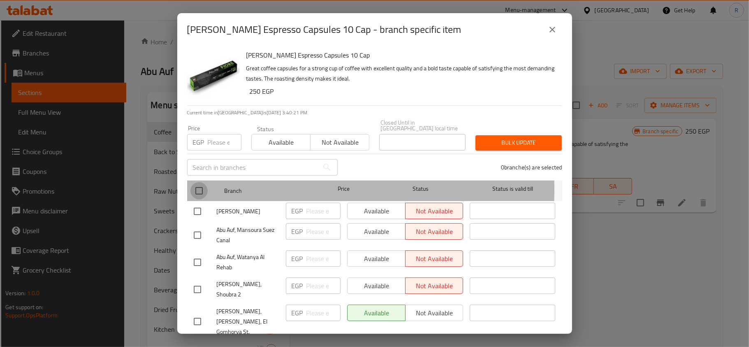
checkbox input "true"
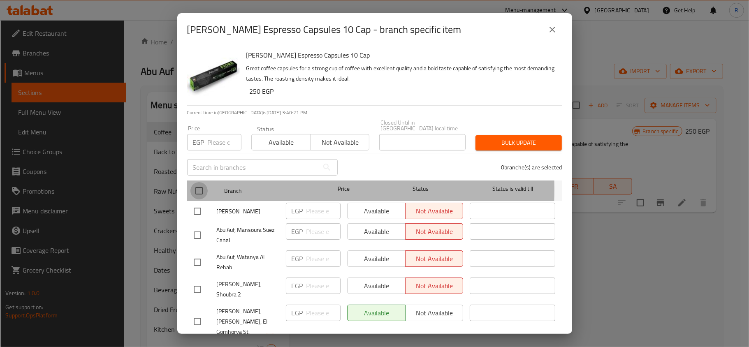
checkbox input "true"
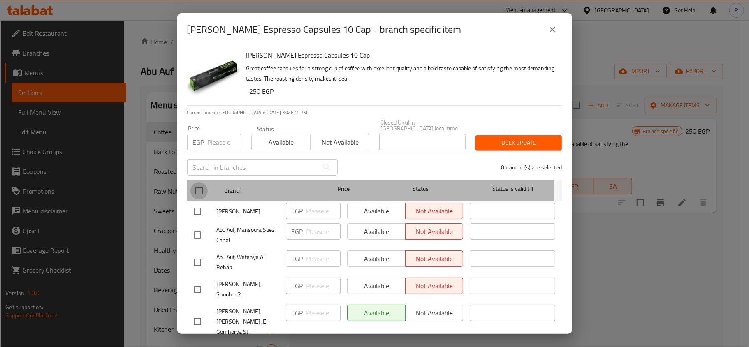
checkbox input "true"
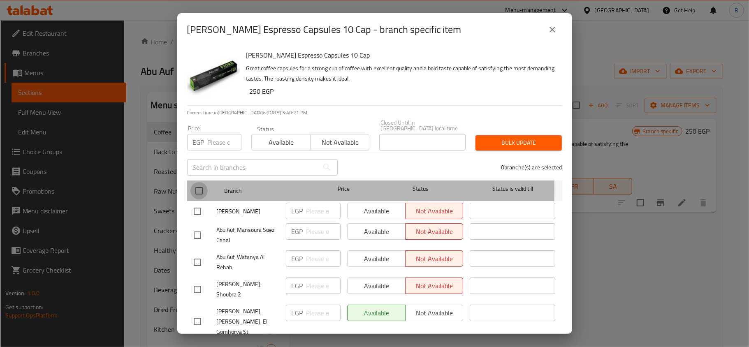
checkbox input "true"
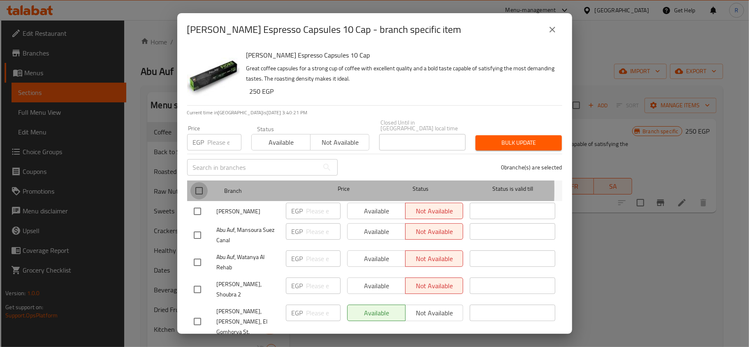
checkbox input "true"
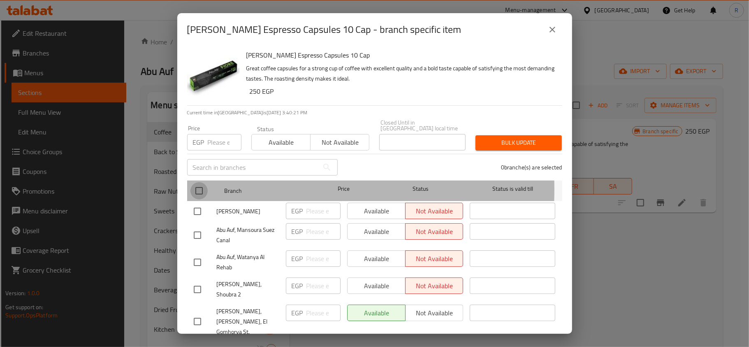
checkbox input "true"
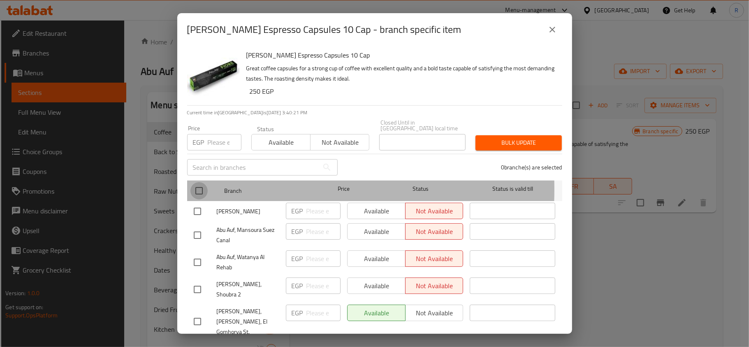
checkbox input "true"
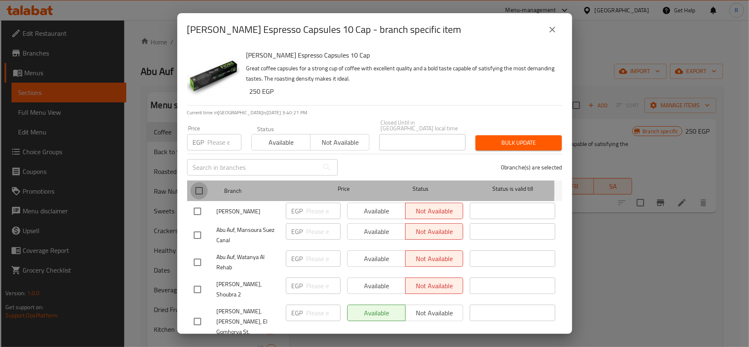
checkbox input "true"
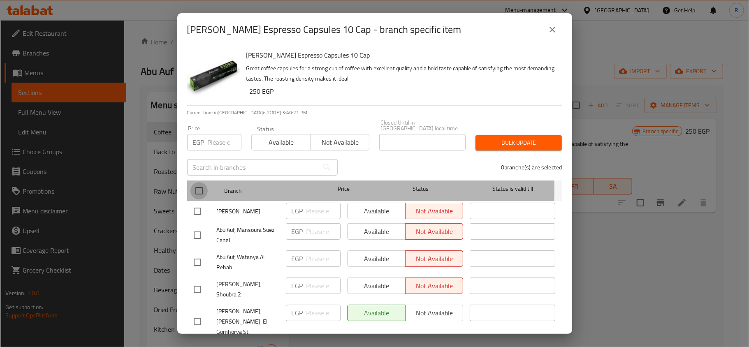
checkbox input "true"
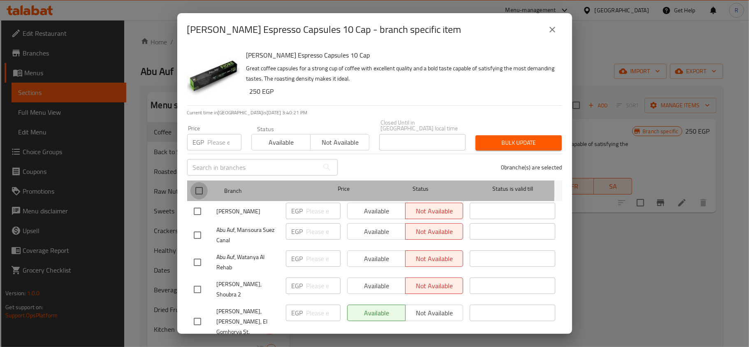
checkbox input "true"
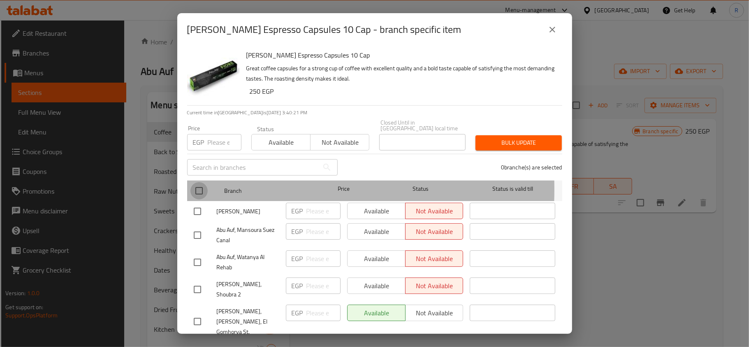
checkbox input "true"
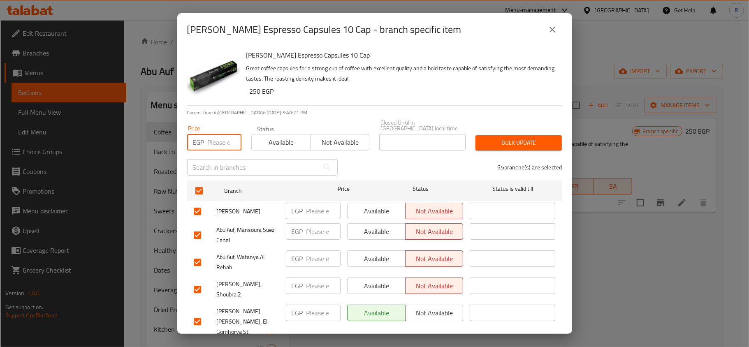
click at [216, 134] on input "number" at bounding box center [225, 142] width 34 height 16
type input "199"
click at [499, 138] on span "Bulk update" at bounding box center [518, 143] width 73 height 10
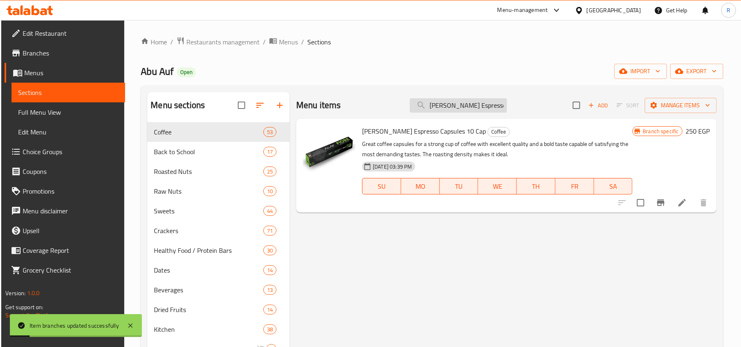
click at [440, 109] on input "[PERSON_NAME] Espresso Capsules 10 Cap" at bounding box center [458, 105] width 97 height 14
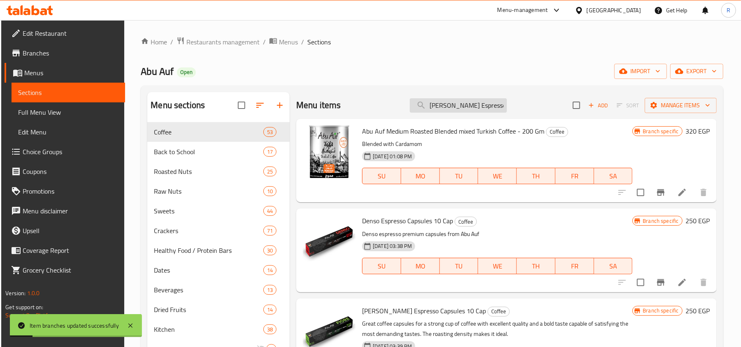
click at [440, 108] on input "[PERSON_NAME] Espresso Capsules 10 Cap" at bounding box center [458, 105] width 97 height 14
paste input "Royal"
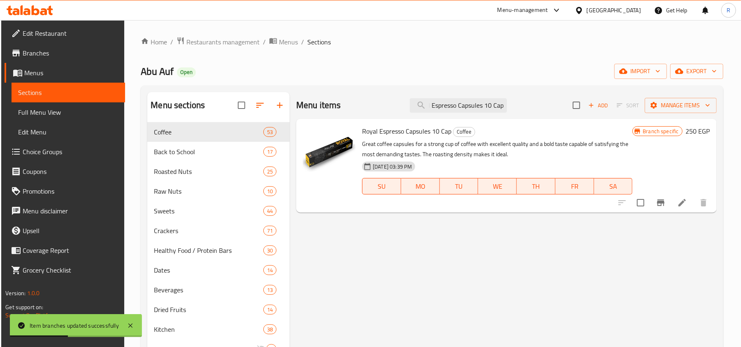
type input "Royal Espresso Capsules 10 Cap"
click at [662, 202] on icon "Branch-specific-item" at bounding box center [660, 203] width 7 height 7
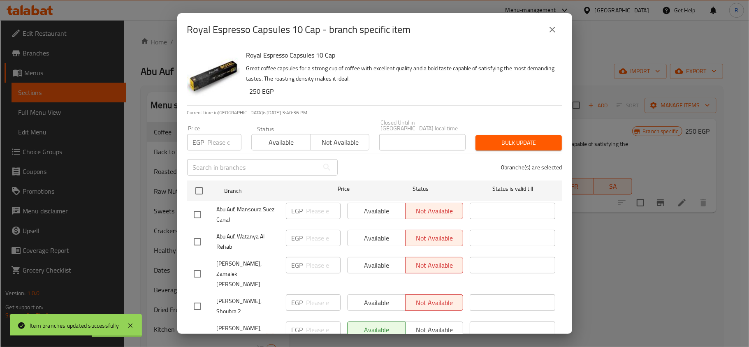
click at [549, 30] on icon "close" at bounding box center [553, 30] width 10 height 10
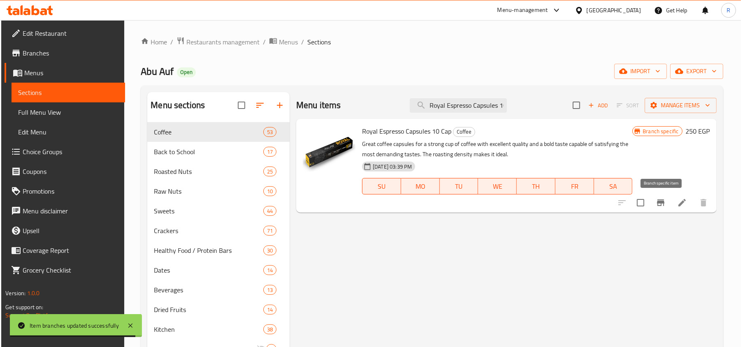
click at [662, 200] on icon "Branch-specific-item" at bounding box center [661, 203] width 10 height 10
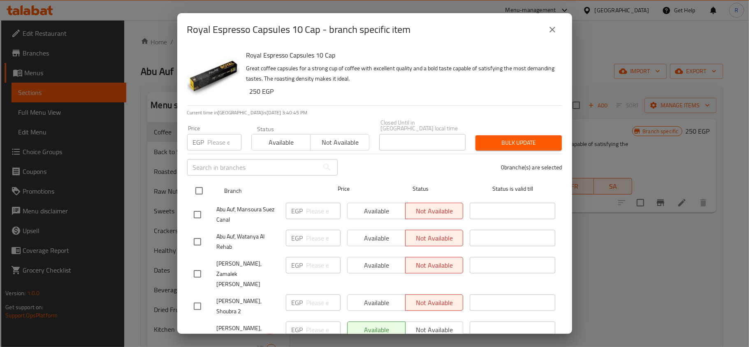
click at [202, 183] on input "checkbox" at bounding box center [199, 190] width 17 height 17
checkbox input "true"
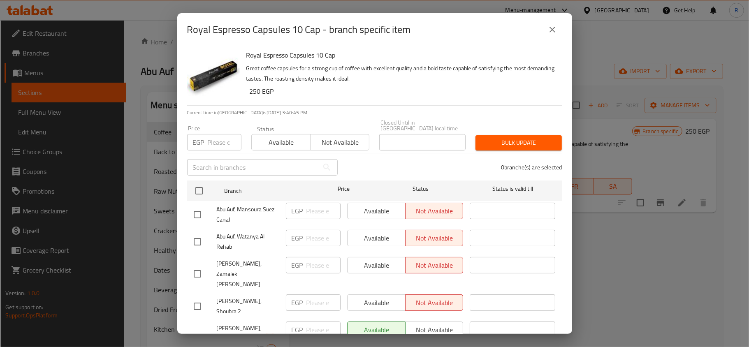
checkbox input "true"
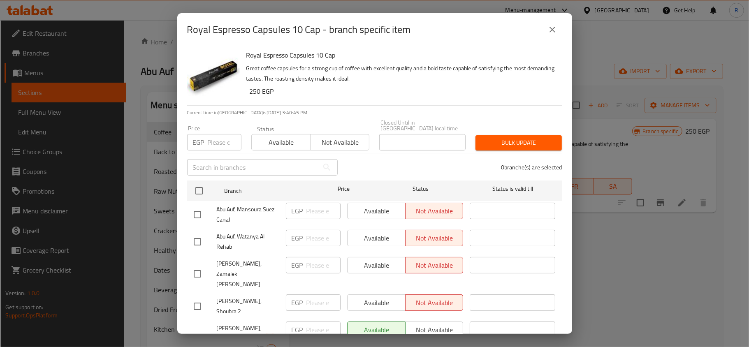
checkbox input "true"
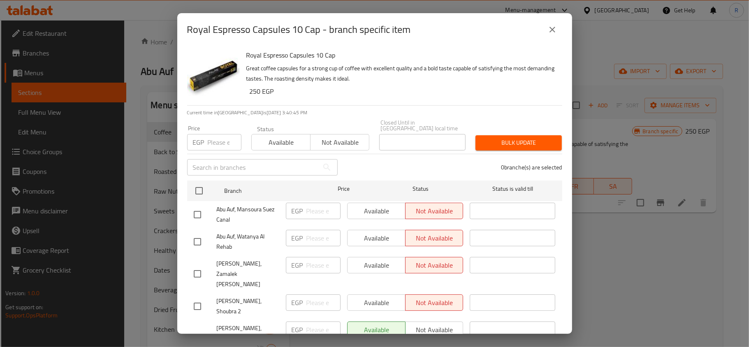
checkbox input "true"
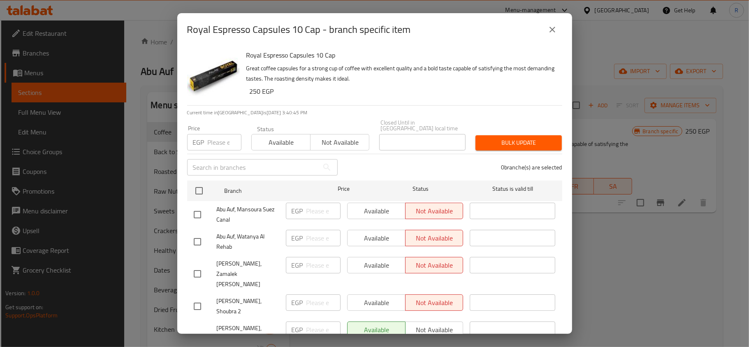
checkbox input "true"
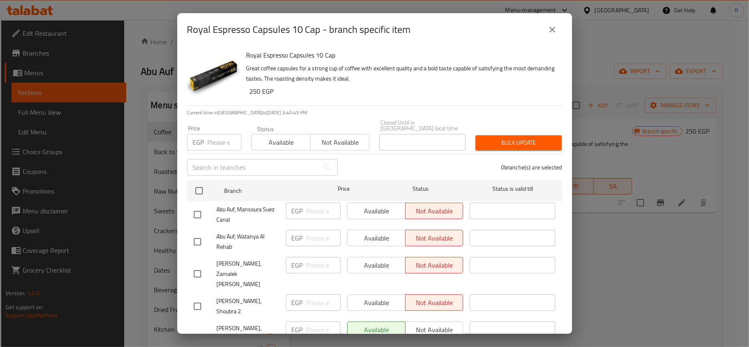
checkbox input "true"
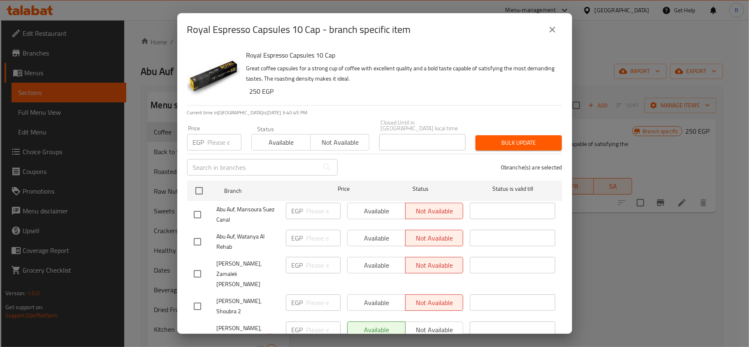
checkbox input "true"
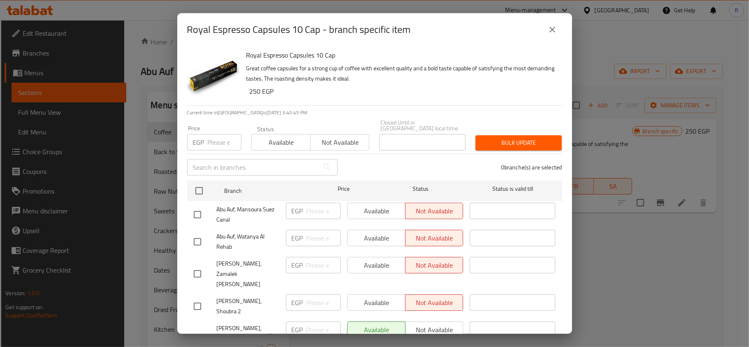
checkbox input "true"
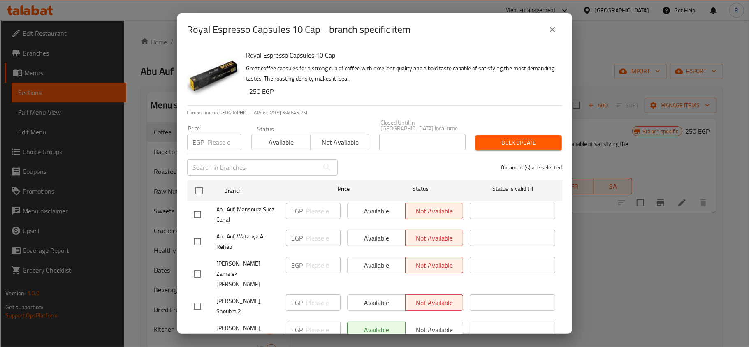
checkbox input "true"
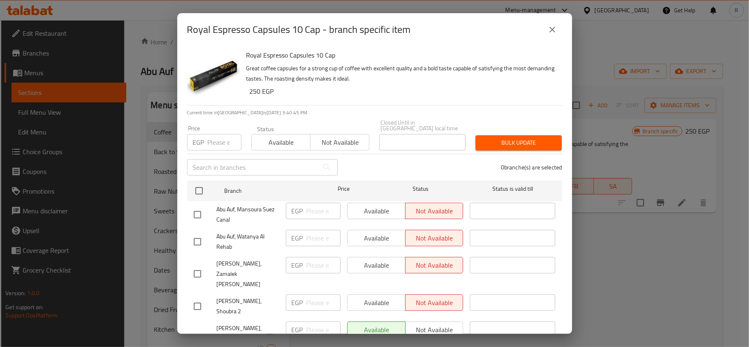
checkbox input "true"
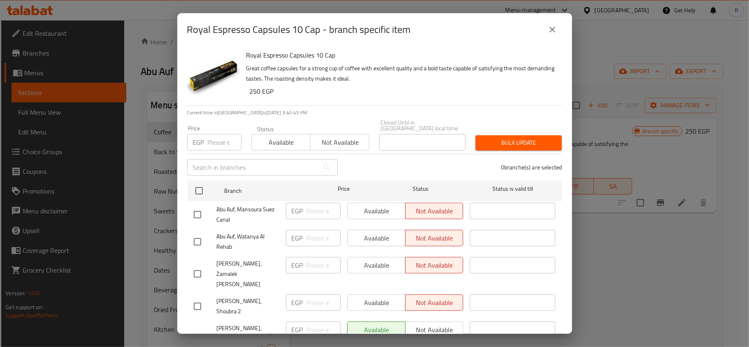
checkbox input "true"
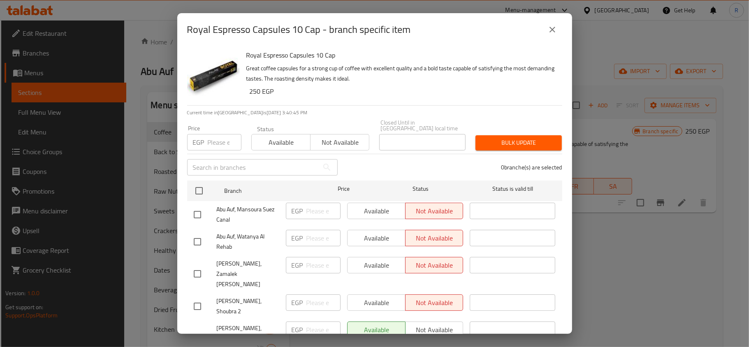
checkbox input "true"
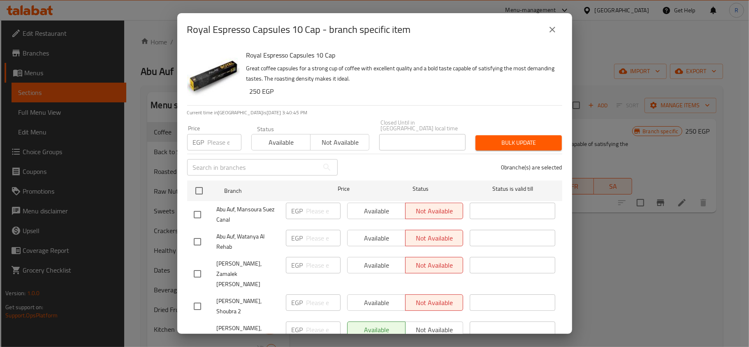
checkbox input "true"
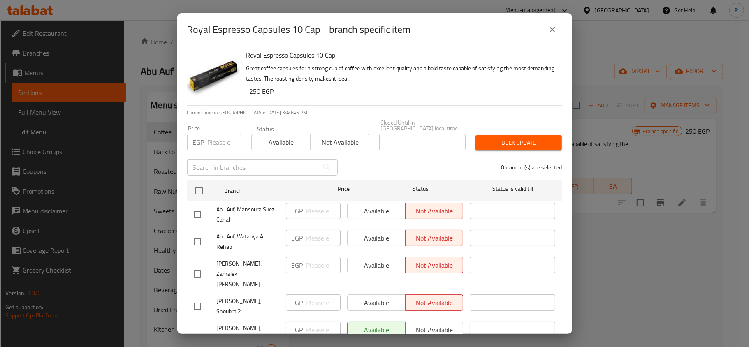
checkbox input "true"
click at [213, 143] on input "number" at bounding box center [225, 142] width 34 height 16
click at [493, 142] on span "Bulk update" at bounding box center [518, 143] width 73 height 10
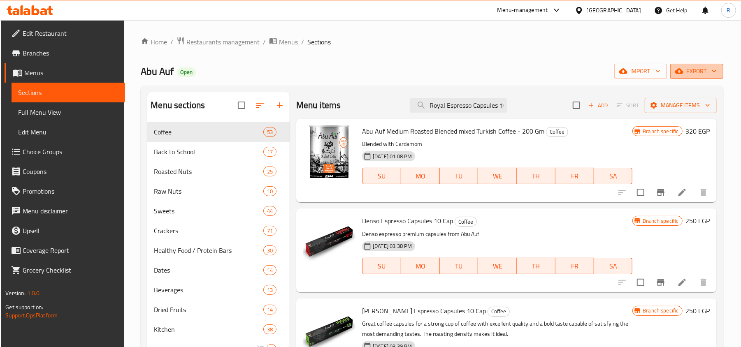
click at [693, 69] on span "export" at bounding box center [697, 71] width 40 height 10
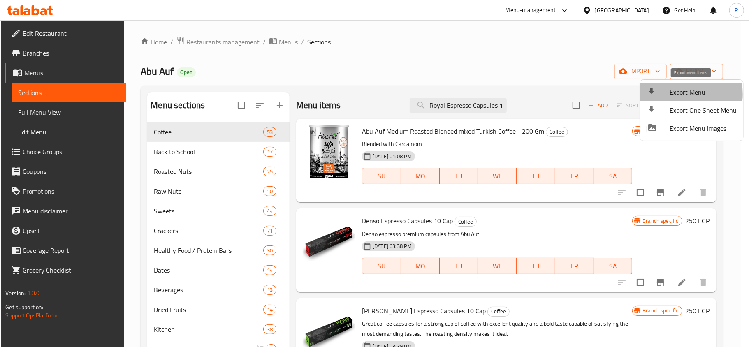
click at [662, 94] on div at bounding box center [658, 92] width 23 height 10
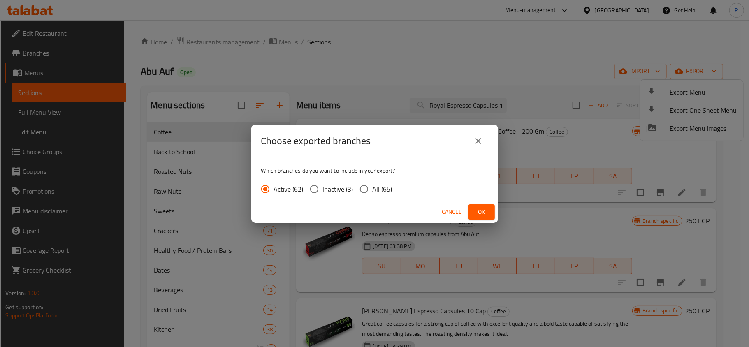
click at [486, 46] on div "Choose exported branches Which branches do you want to include in your export? …" at bounding box center [374, 173] width 749 height 347
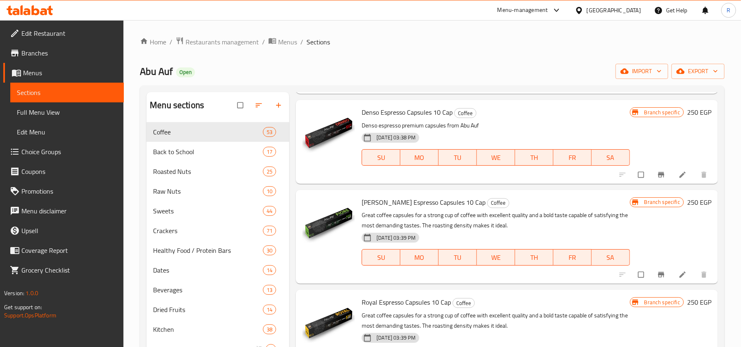
scroll to position [109, 0]
click at [652, 175] on button "Branch-specific-item" at bounding box center [662, 174] width 20 height 18
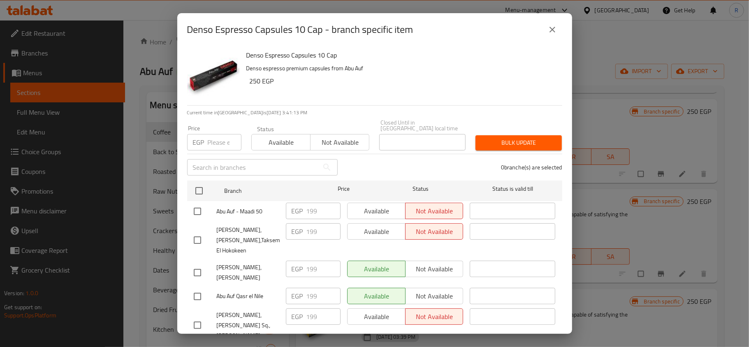
click at [553, 25] on icon "close" at bounding box center [553, 30] width 10 height 10
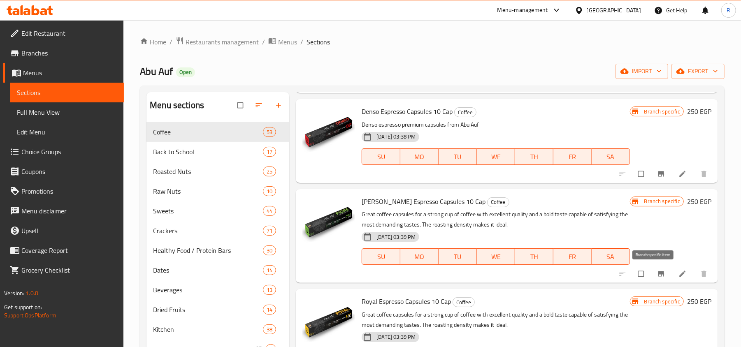
click at [657, 276] on span "Branch-specific-item" at bounding box center [662, 274] width 10 height 8
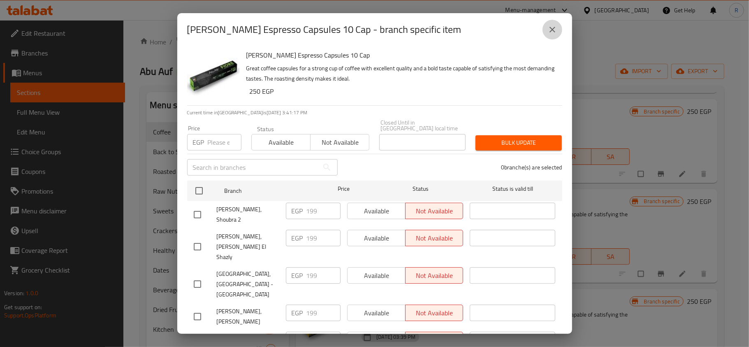
drag, startPoint x: 551, startPoint y: 32, endPoint x: 593, endPoint y: 213, distance: 186.4
click at [551, 31] on icon "close" at bounding box center [553, 30] width 6 height 6
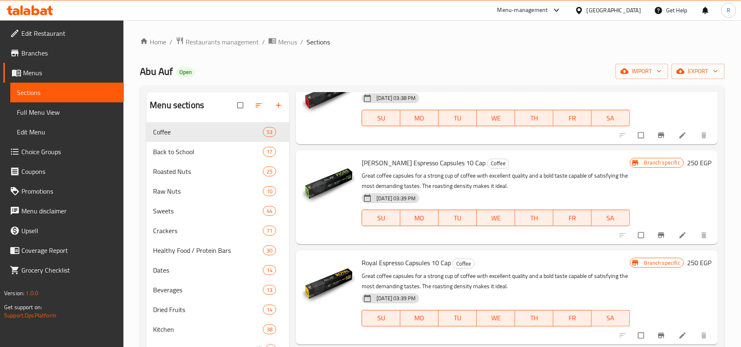
scroll to position [165, 0]
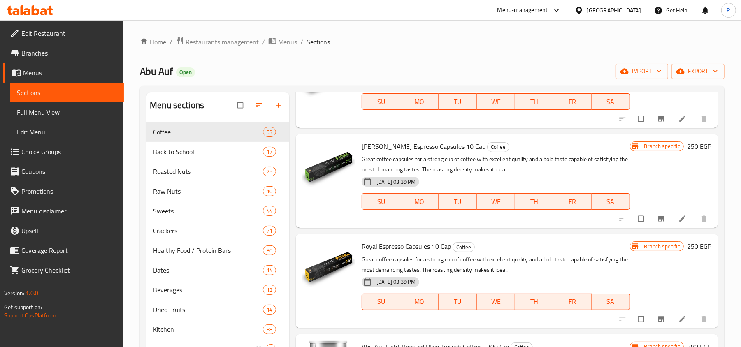
click at [652, 325] on button "Branch-specific-item" at bounding box center [662, 319] width 20 height 18
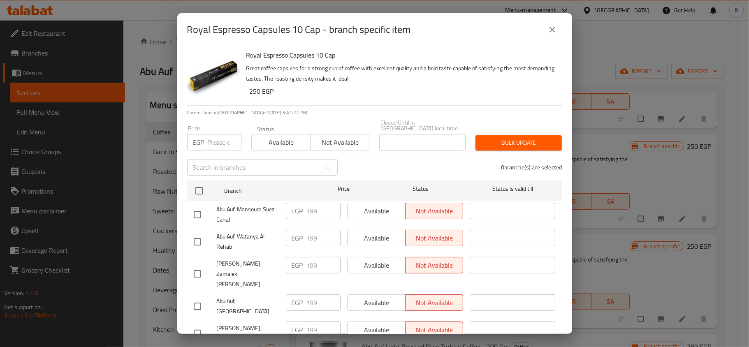
click at [551, 33] on icon "close" at bounding box center [553, 30] width 10 height 10
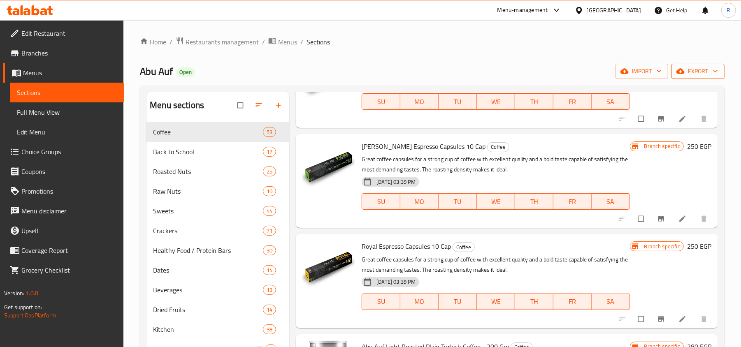
click at [692, 64] on button "export" at bounding box center [697, 71] width 53 height 15
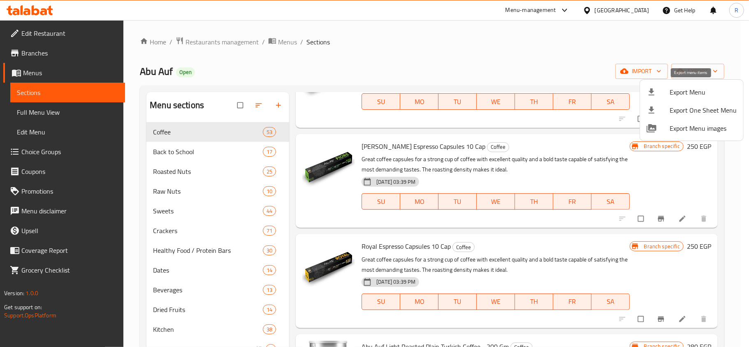
click at [664, 93] on div at bounding box center [658, 92] width 23 height 10
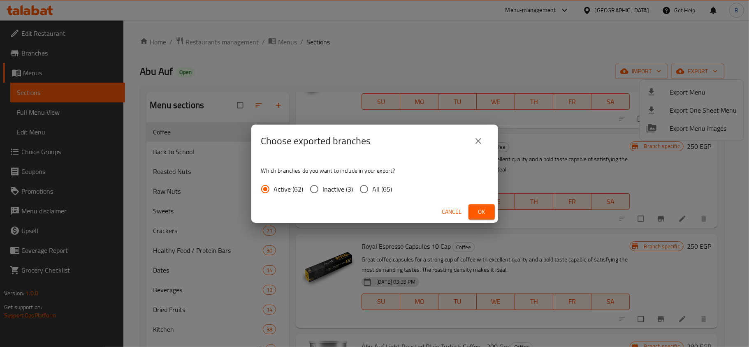
click at [486, 211] on span "Ok" at bounding box center [481, 212] width 13 height 10
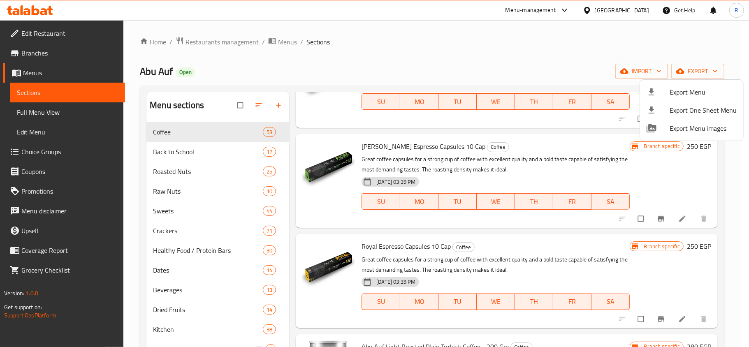
click at [649, 160] on div at bounding box center [374, 173] width 749 height 347
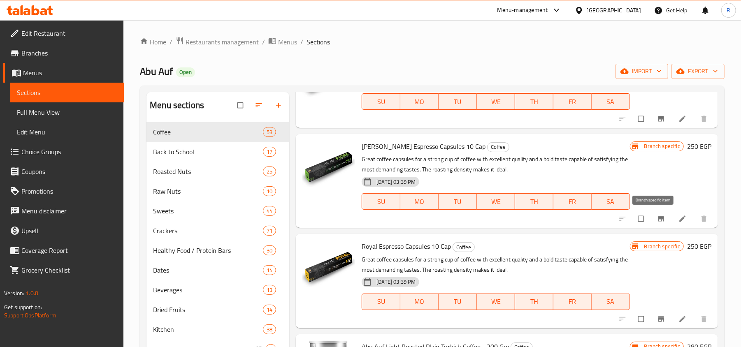
click at [658, 218] on span "Branch-specific-item" at bounding box center [662, 219] width 10 height 8
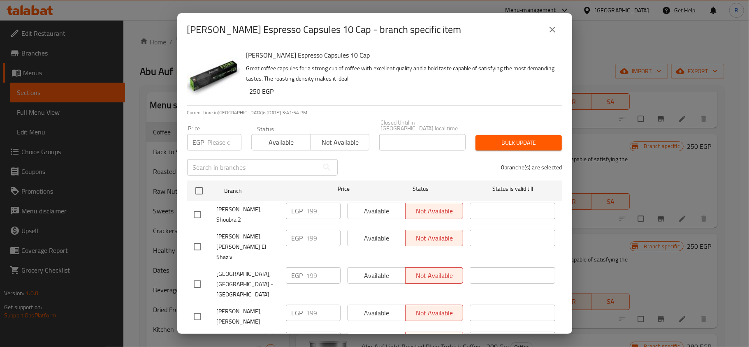
click at [545, 33] on button "close" at bounding box center [553, 30] width 20 height 20
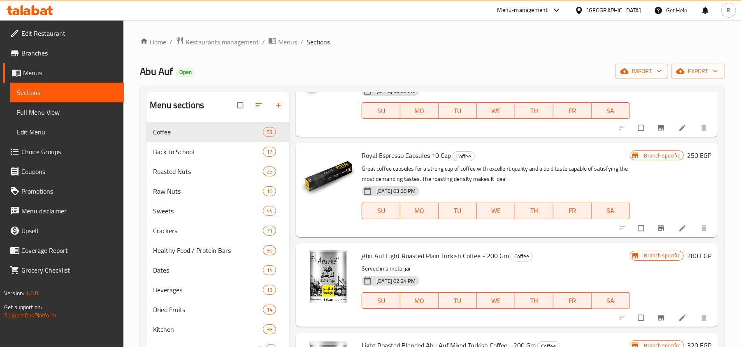
scroll to position [274, 0]
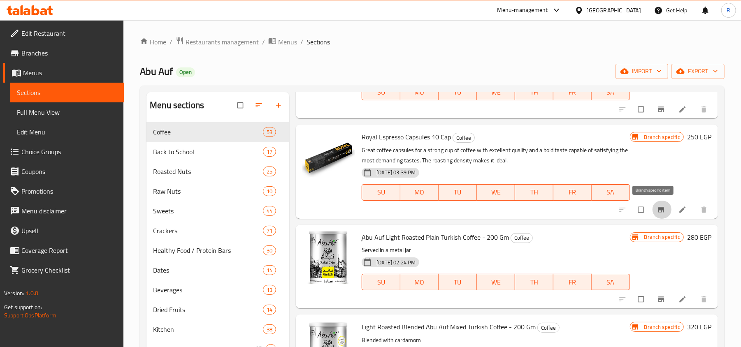
click at [657, 211] on icon "Branch-specific-item" at bounding box center [661, 210] width 8 height 8
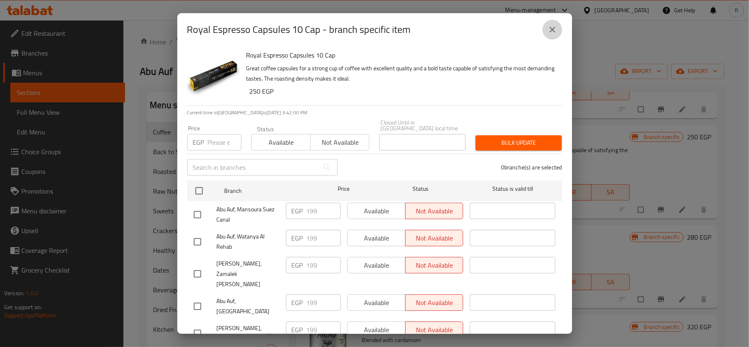
click at [553, 31] on icon "close" at bounding box center [553, 30] width 10 height 10
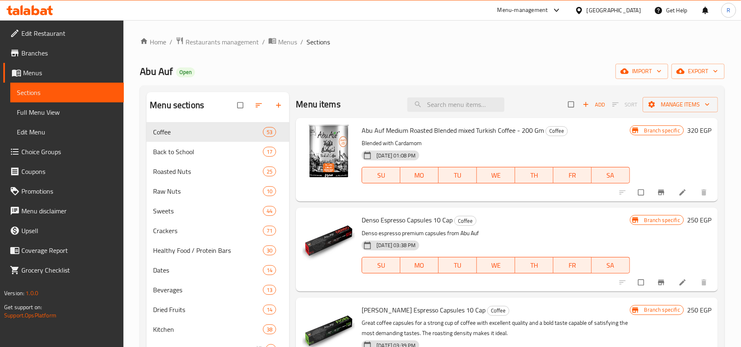
scroll to position [0, 0]
click at [652, 281] on button "Branch-specific-item" at bounding box center [662, 283] width 20 height 18
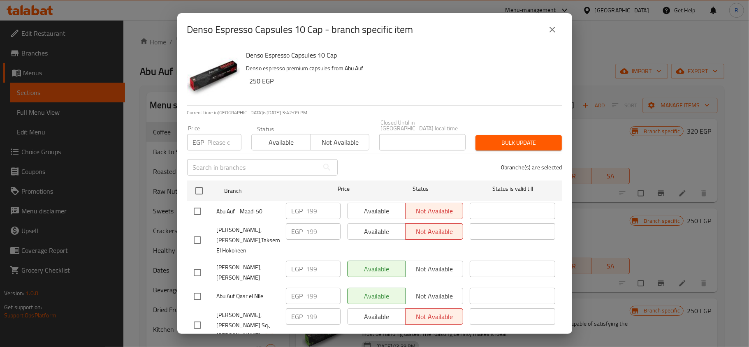
click at [555, 30] on icon "close" at bounding box center [553, 30] width 10 height 10
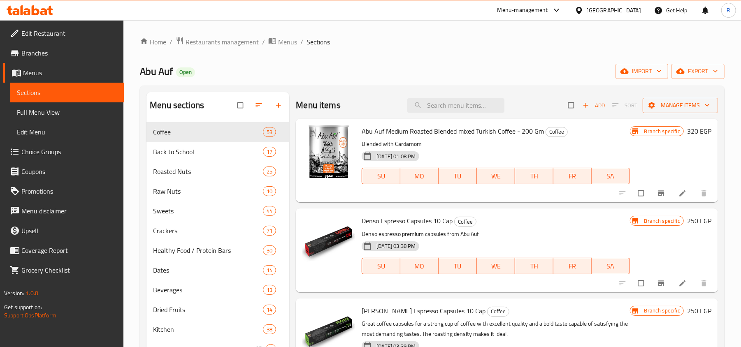
click at [43, 57] on span "Branches" at bounding box center [69, 53] width 96 height 10
